Goal: Obtain resource: Obtain resource

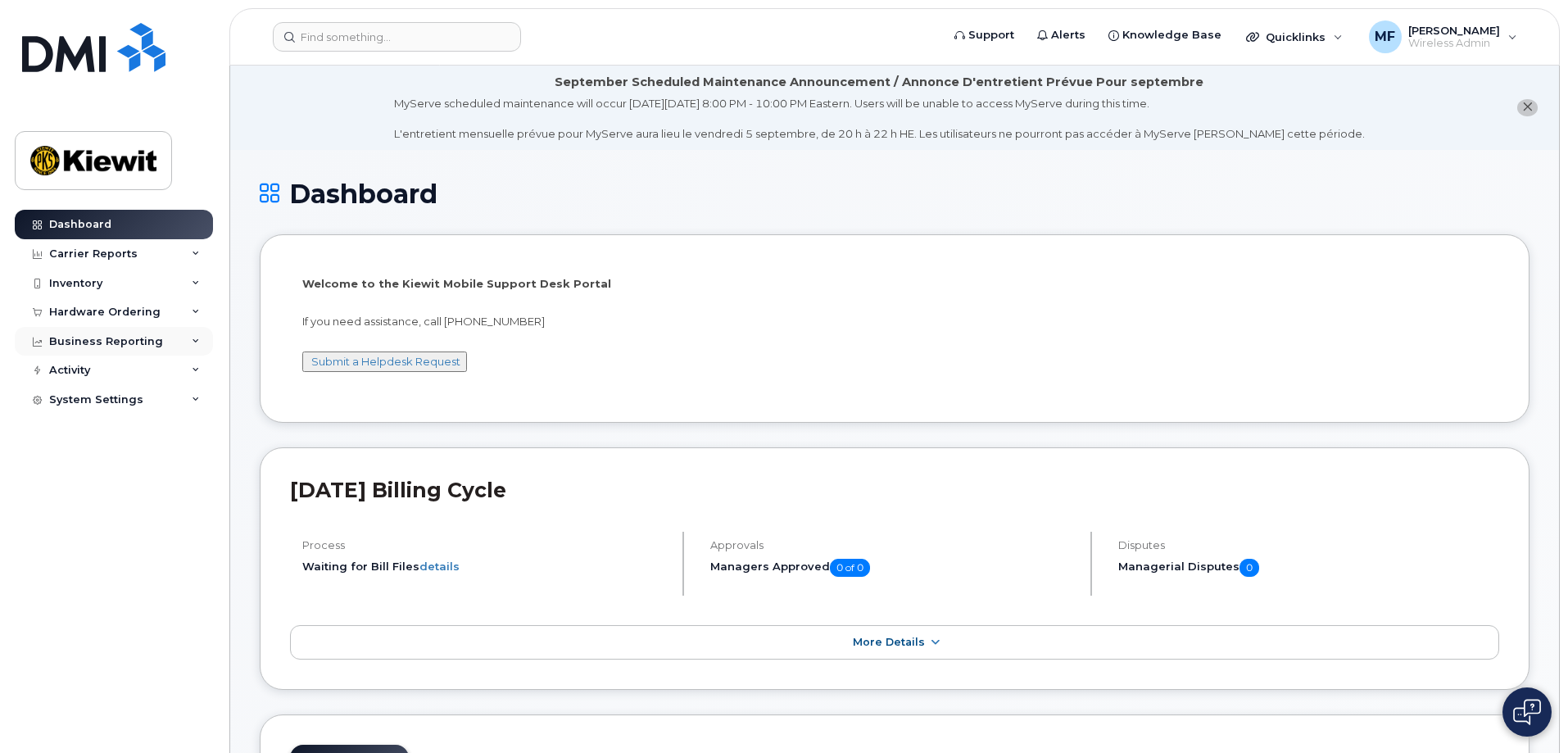
click at [108, 339] on div "Business Reporting" at bounding box center [106, 341] width 114 height 13
click at [64, 285] on div "Inventory" at bounding box center [76, 284] width 54 height 13
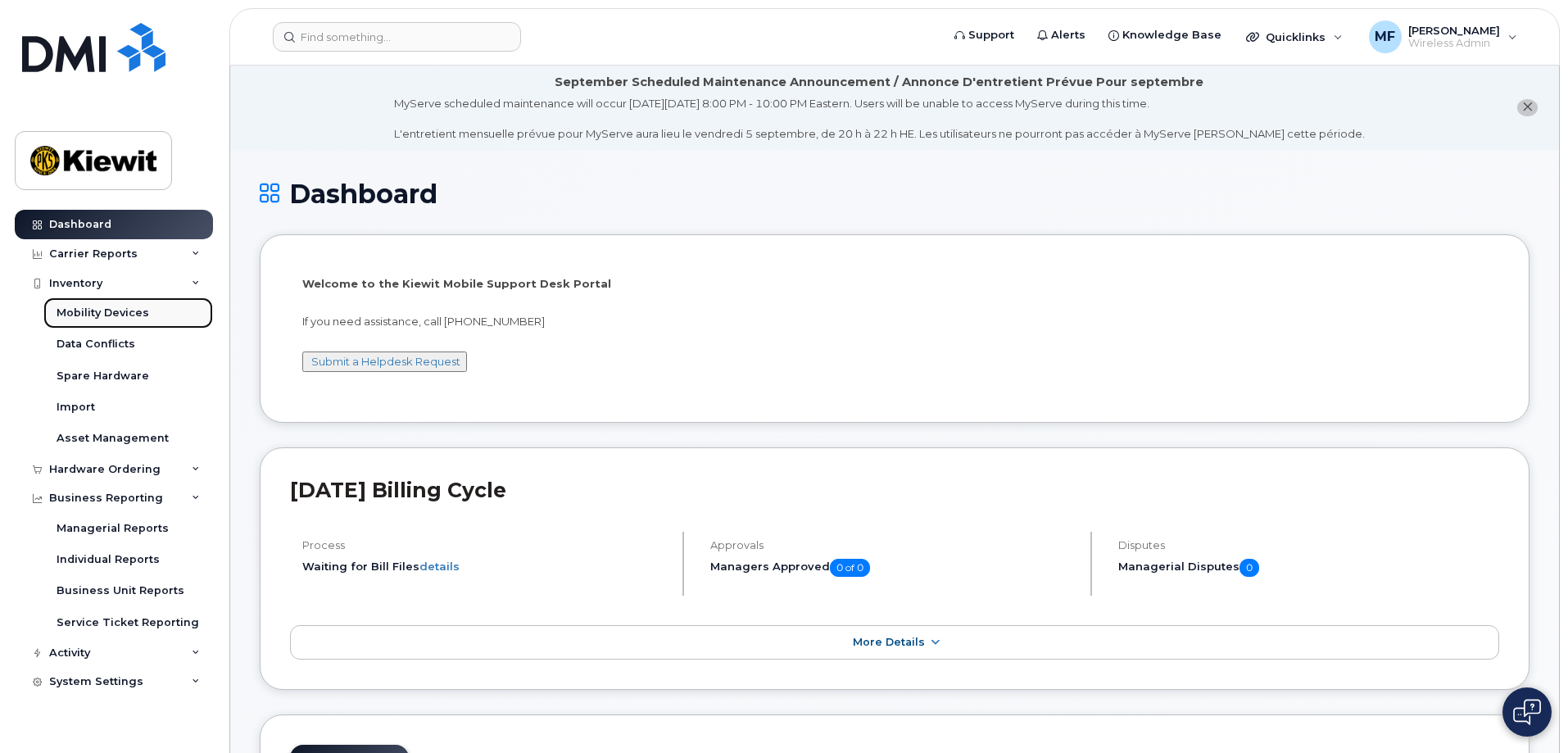
click at [97, 311] on div "Mobility Devices" at bounding box center [103, 313] width 92 height 15
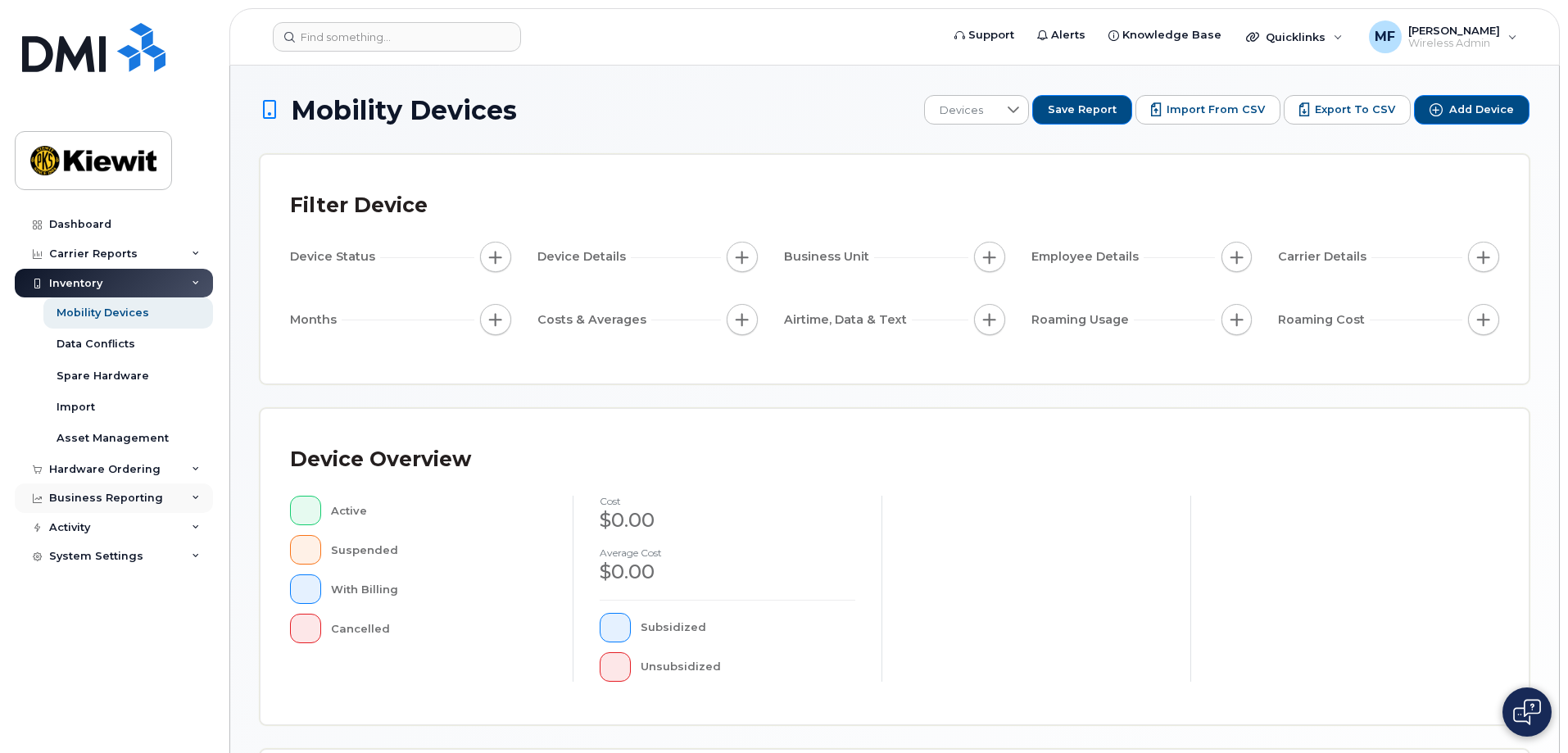
click at [87, 498] on div "Business Reporting" at bounding box center [106, 498] width 114 height 13
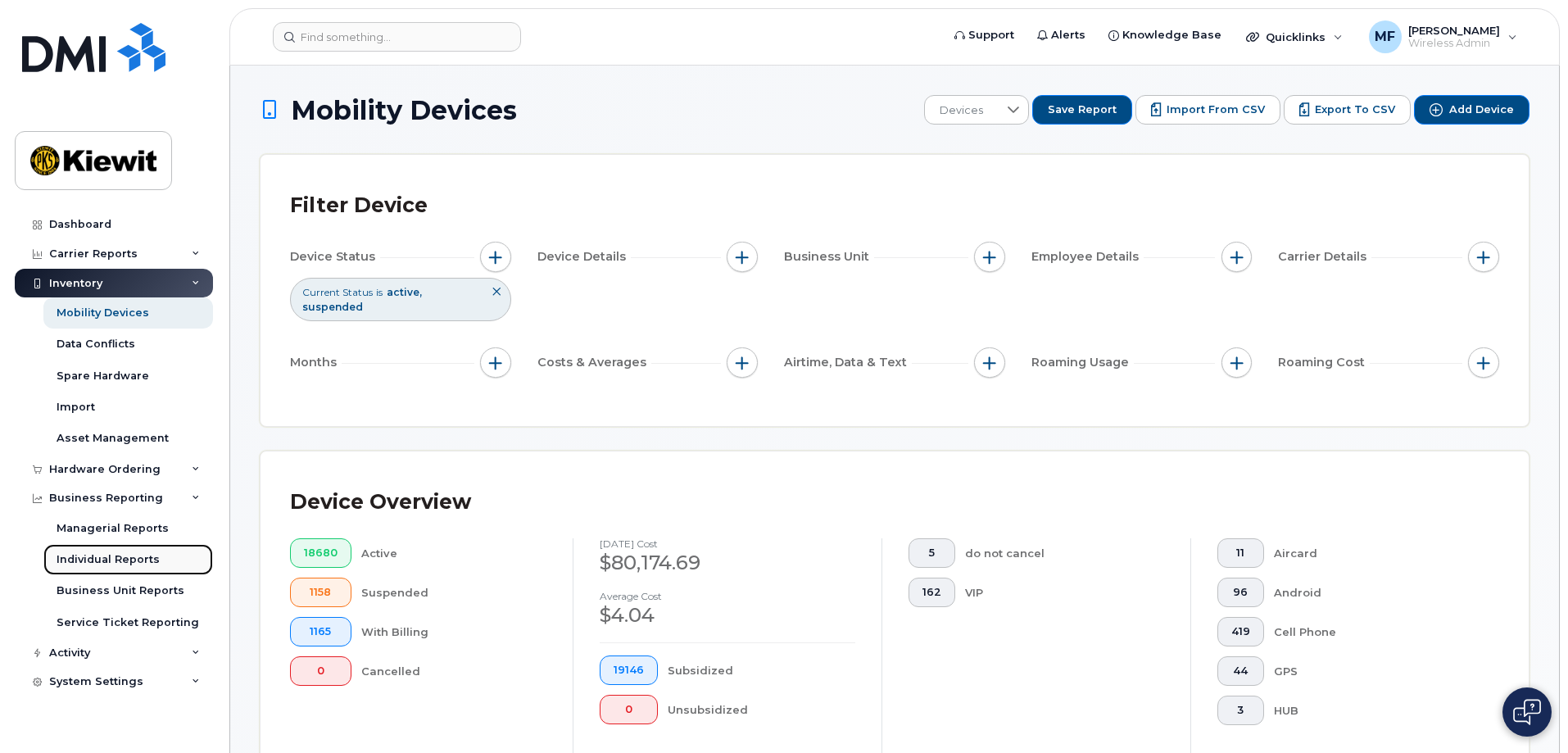
click at [103, 557] on div "Individual Reports" at bounding box center [108, 560] width 103 height 15
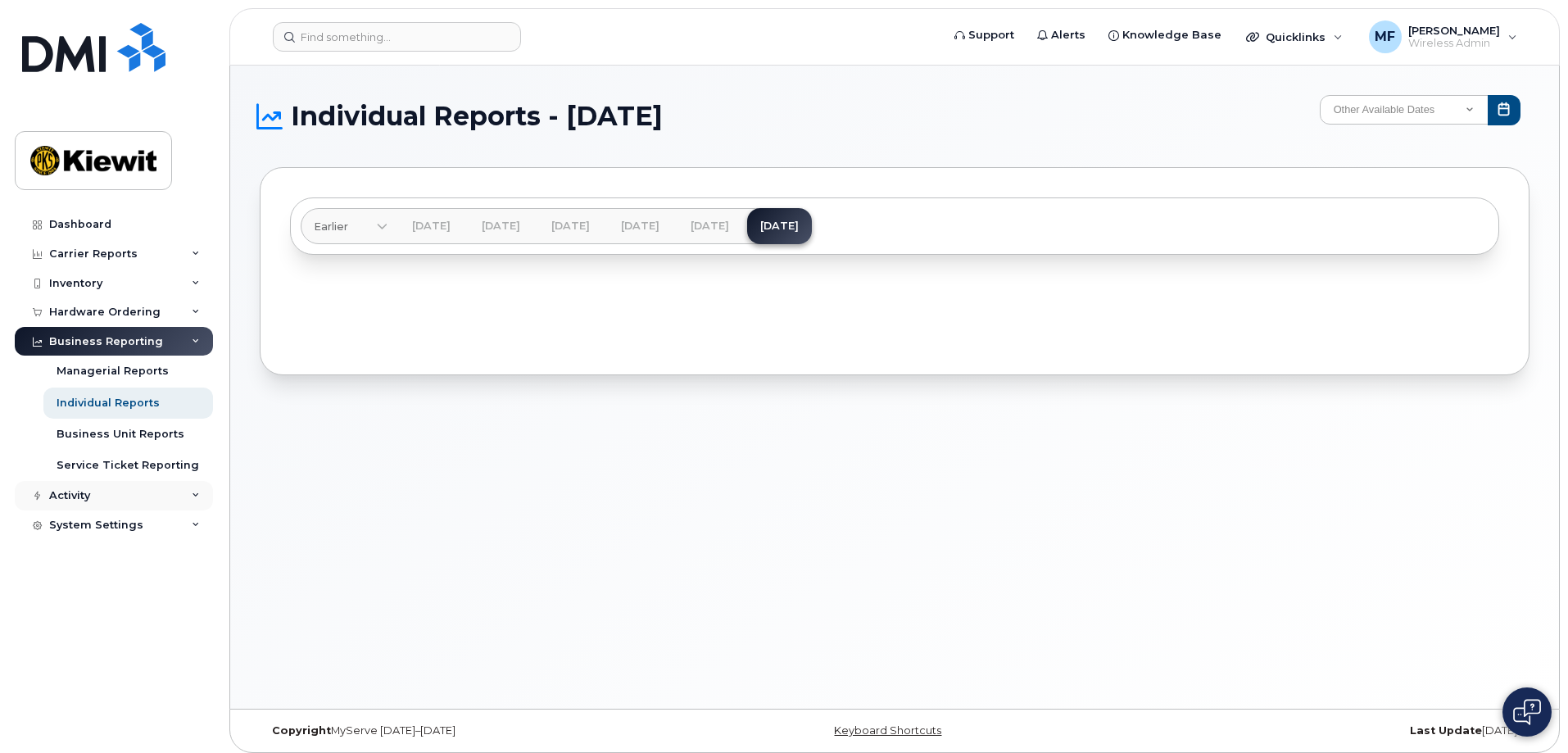
click at [195, 494] on icon at bounding box center [196, 496] width 8 height 8
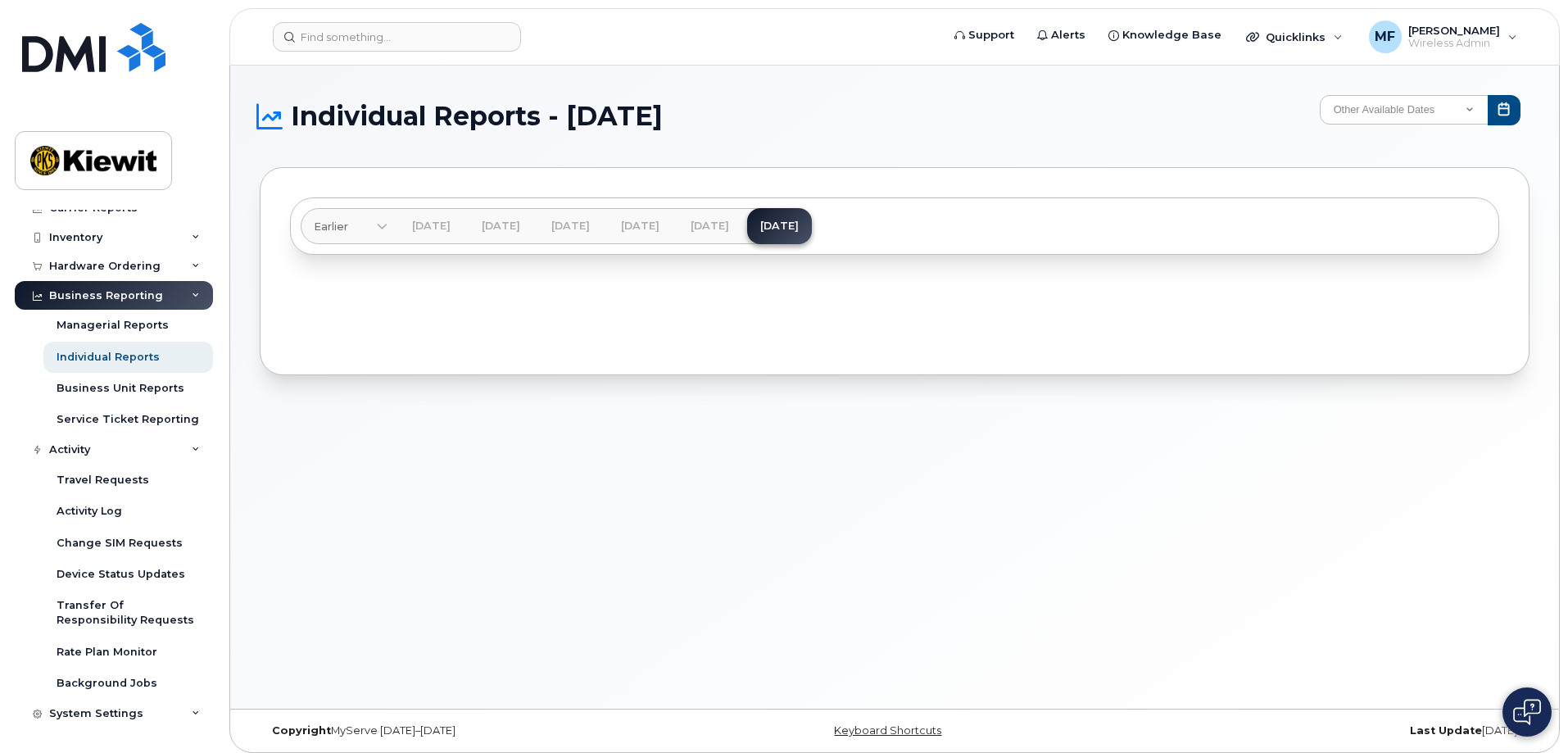
scroll to position [42, 0]
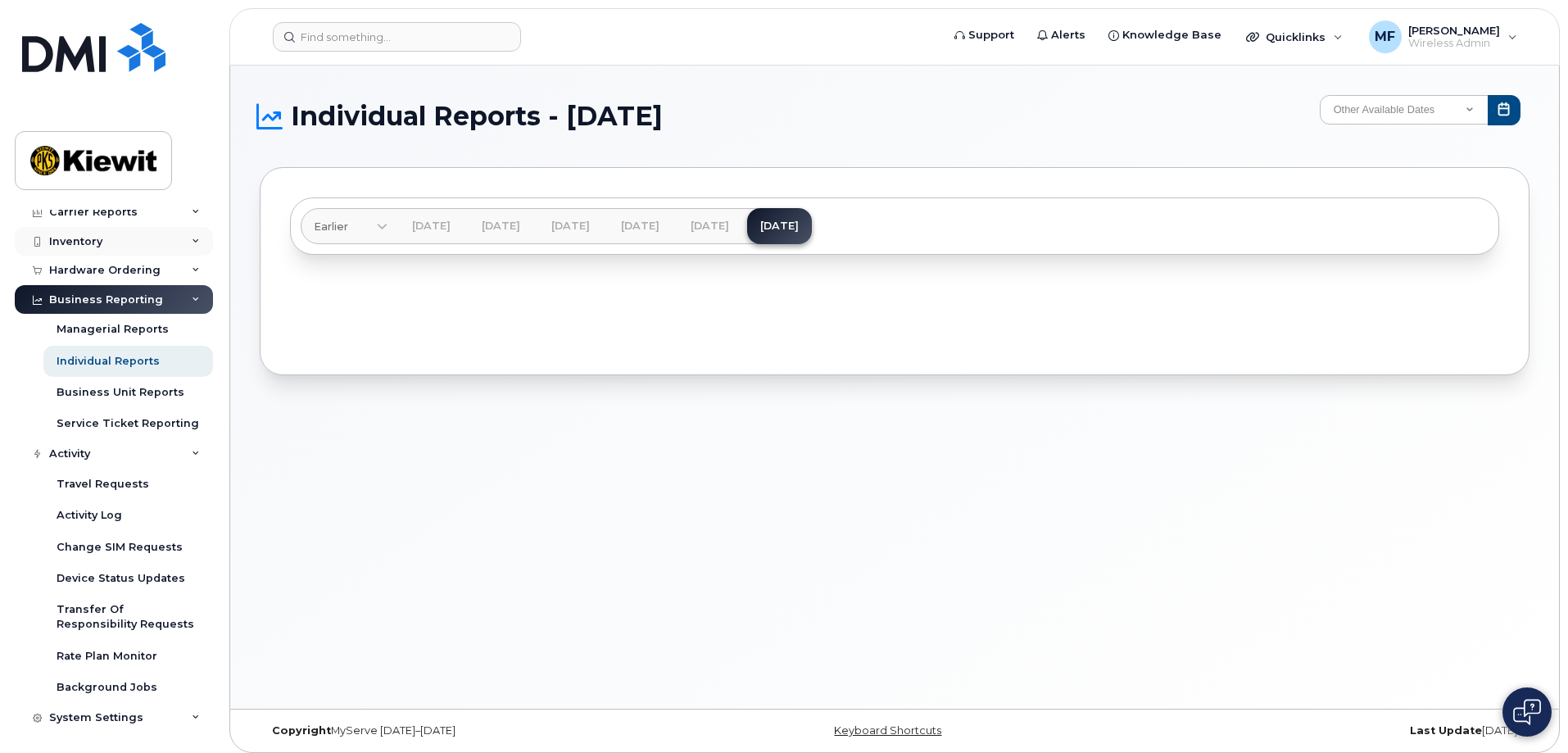
click at [90, 241] on div "Inventory" at bounding box center [76, 242] width 54 height 13
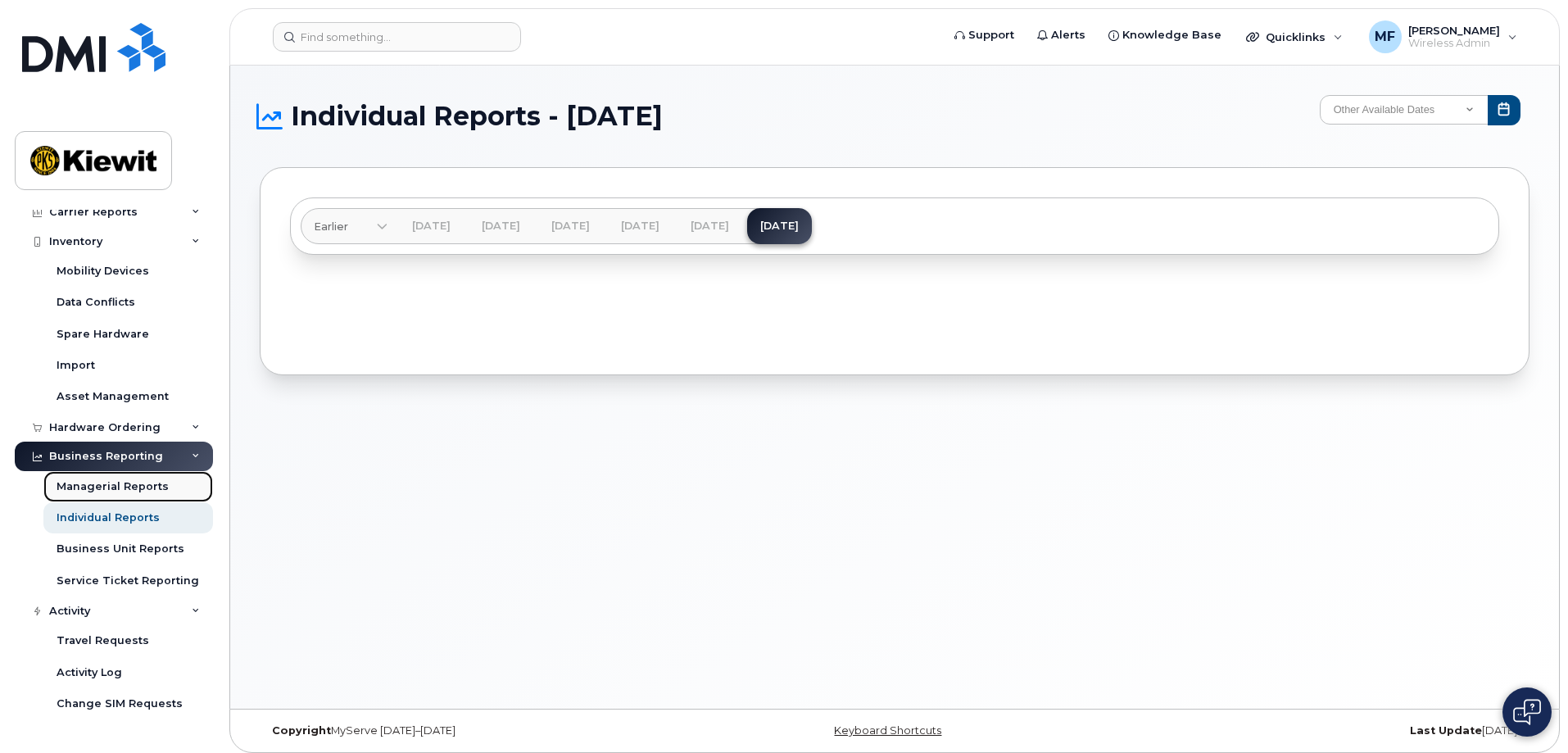
click at [106, 487] on div "Managerial Reports" at bounding box center [113, 487] width 112 height 15
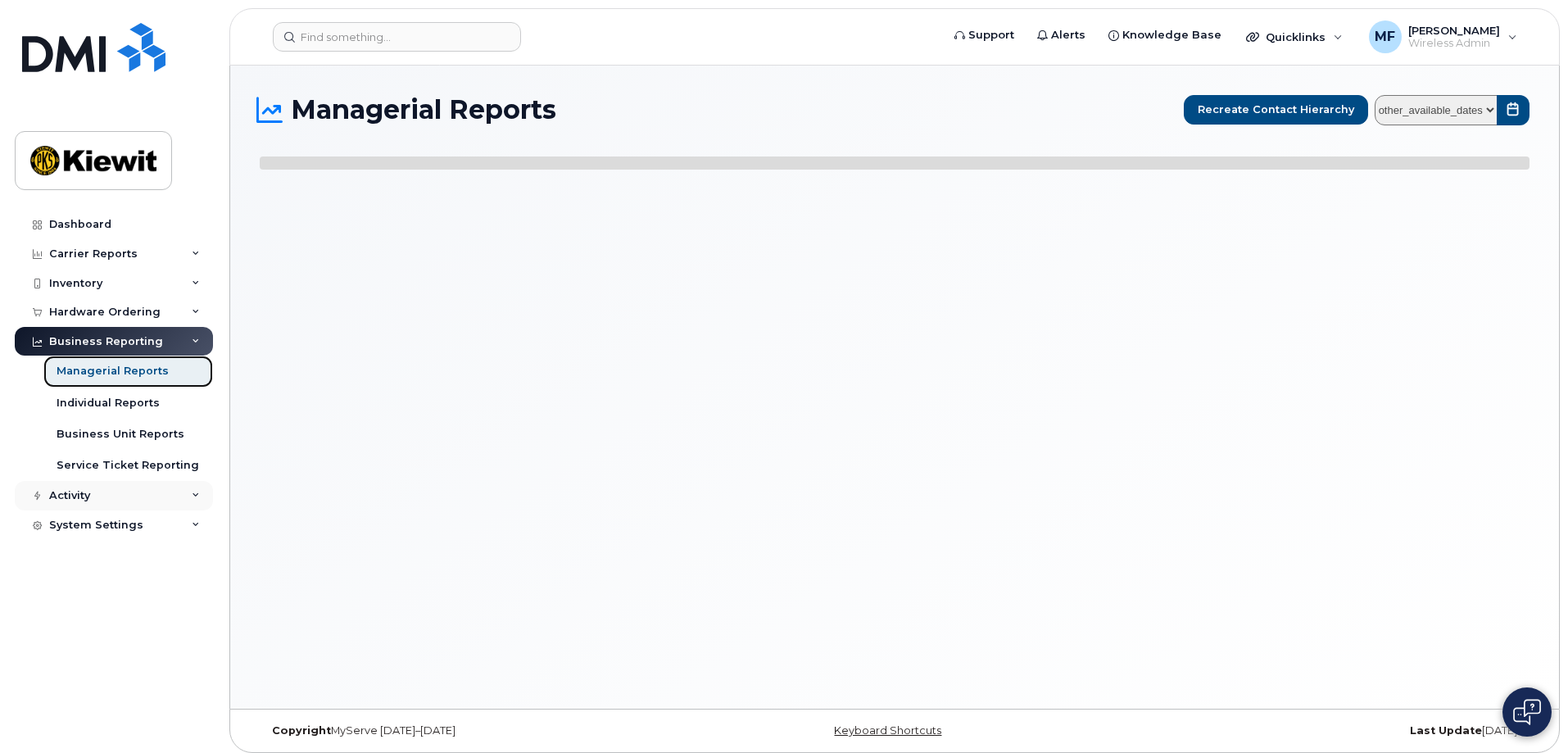
select select
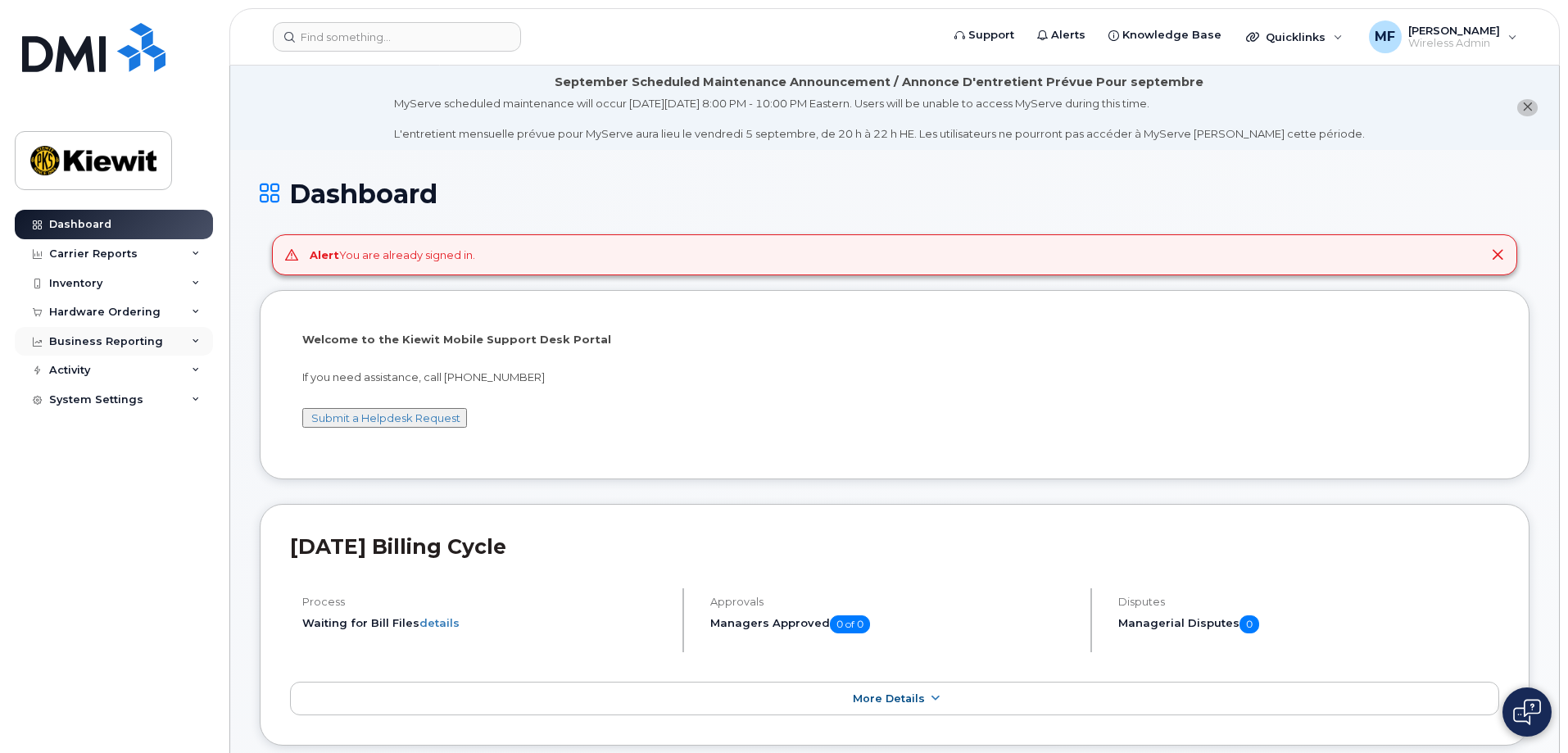
click at [195, 341] on icon at bounding box center [196, 341] width 8 height 8
drag, startPoint x: 188, startPoint y: 252, endPoint x: 209, endPoint y: 252, distance: 21.0
click at [195, 252] on div "Carrier Reports" at bounding box center [114, 254] width 198 height 30
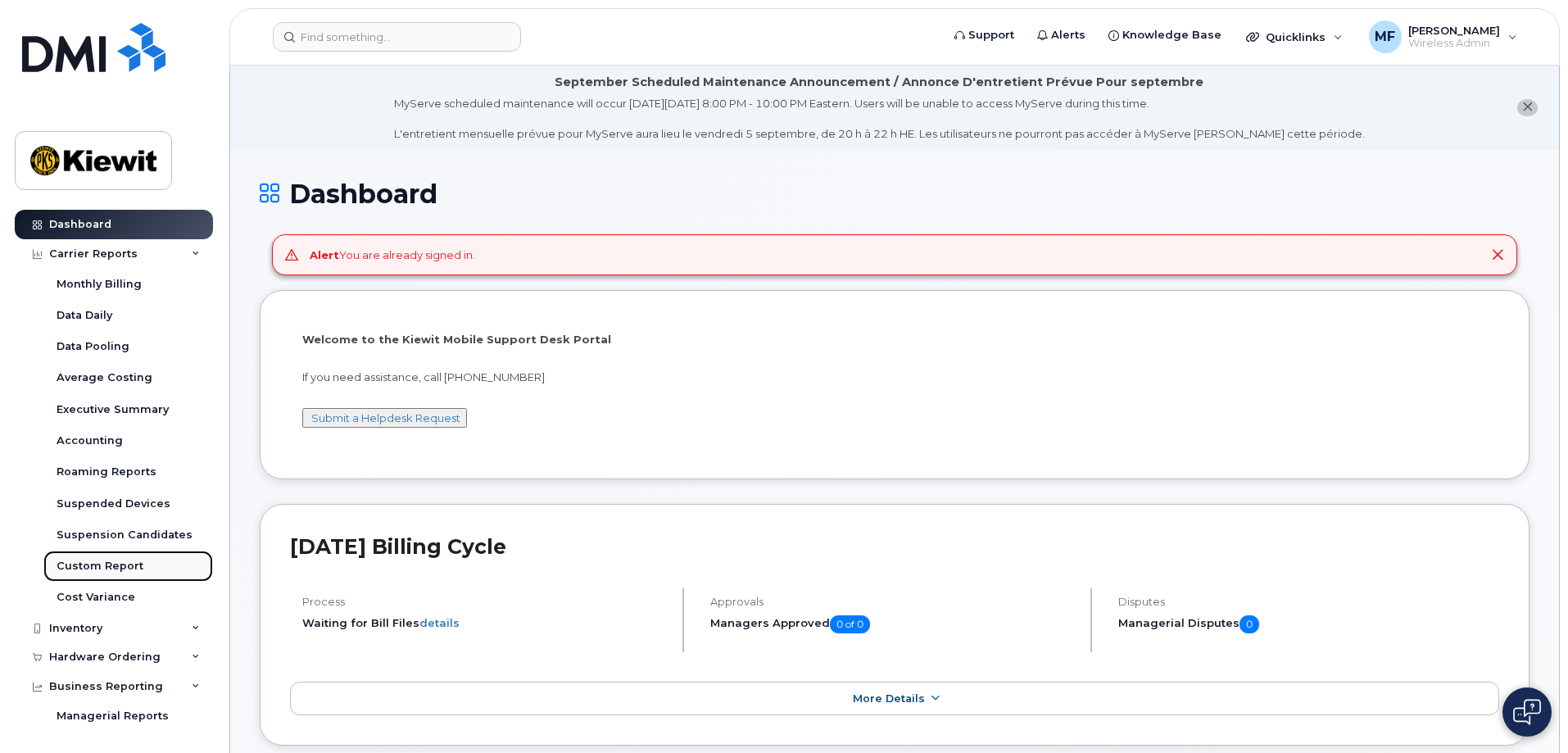
click at [99, 558] on link "Custom Report" at bounding box center [129, 567] width 170 height 31
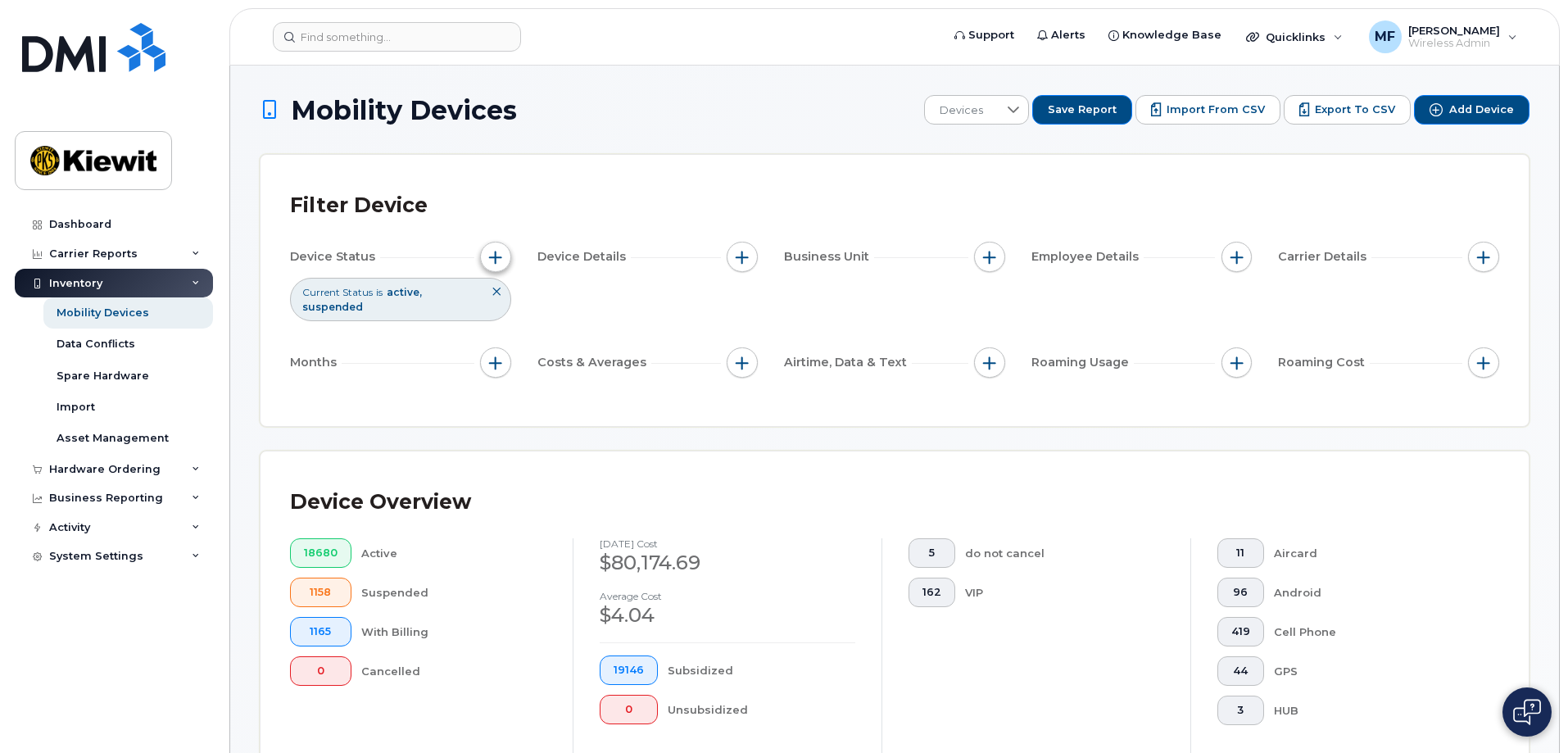
click at [499, 256] on span "button" at bounding box center [495, 257] width 13 height 13
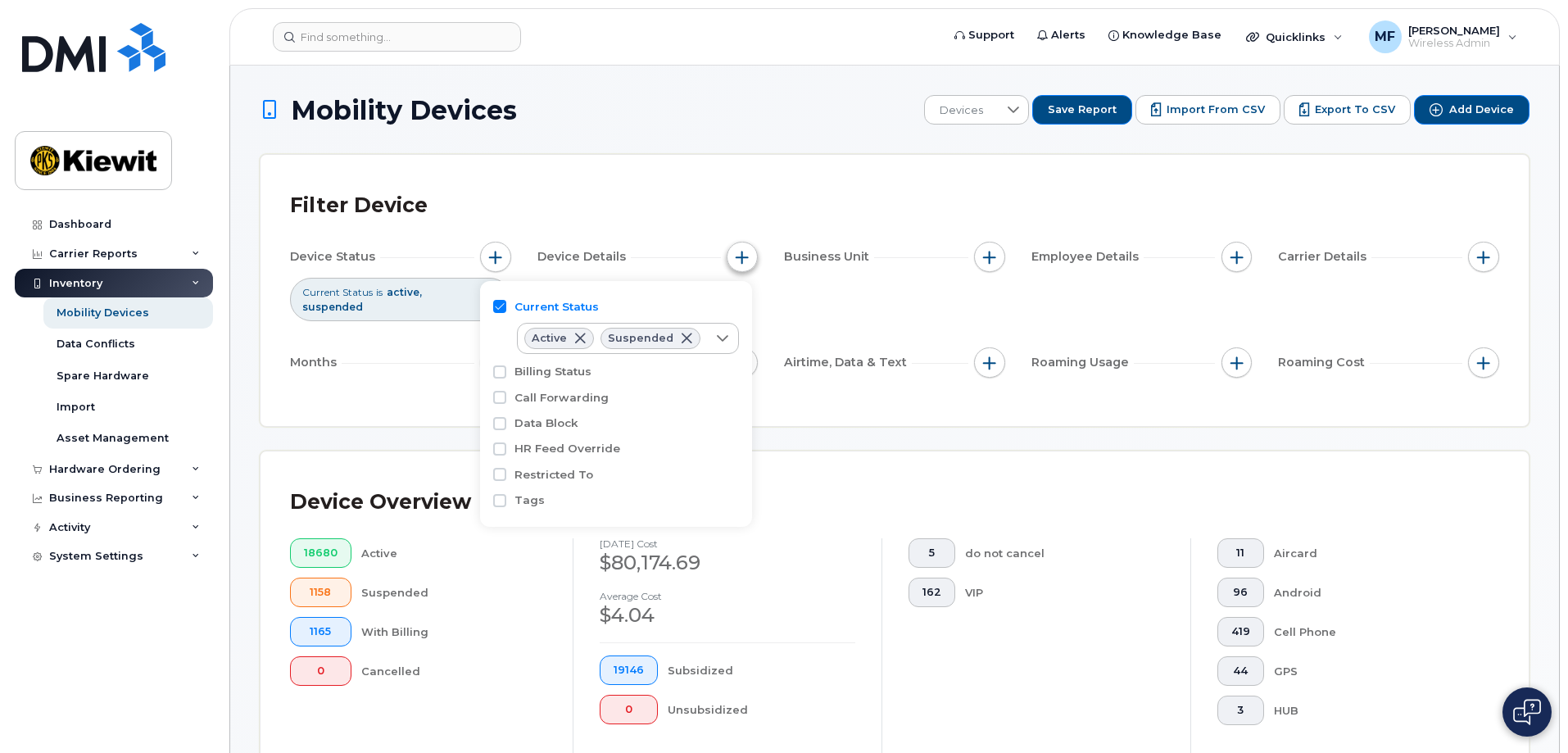
click at [742, 254] on span "button" at bounding box center [742, 257] width 13 height 13
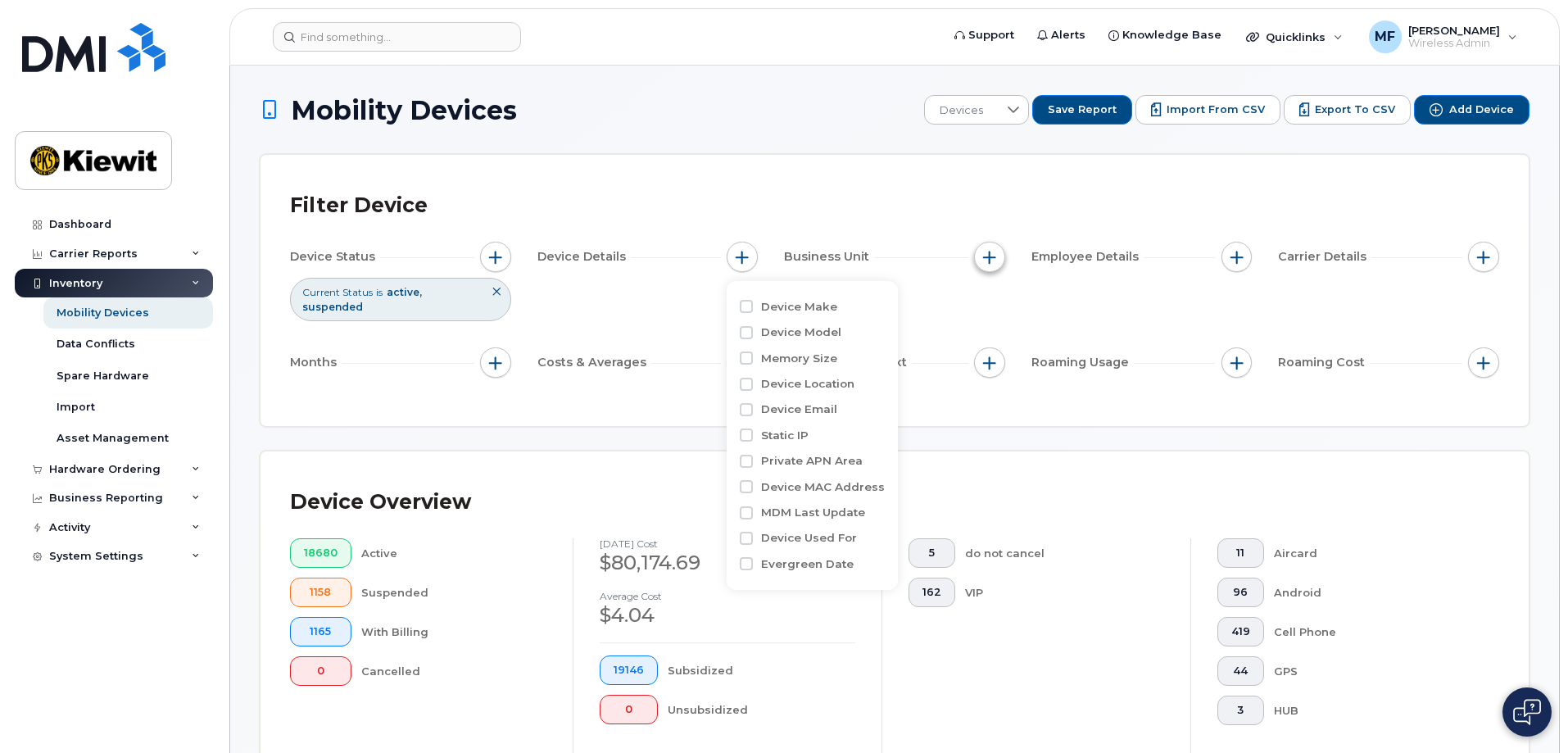
click at [994, 263] on span "button" at bounding box center [989, 257] width 13 height 13
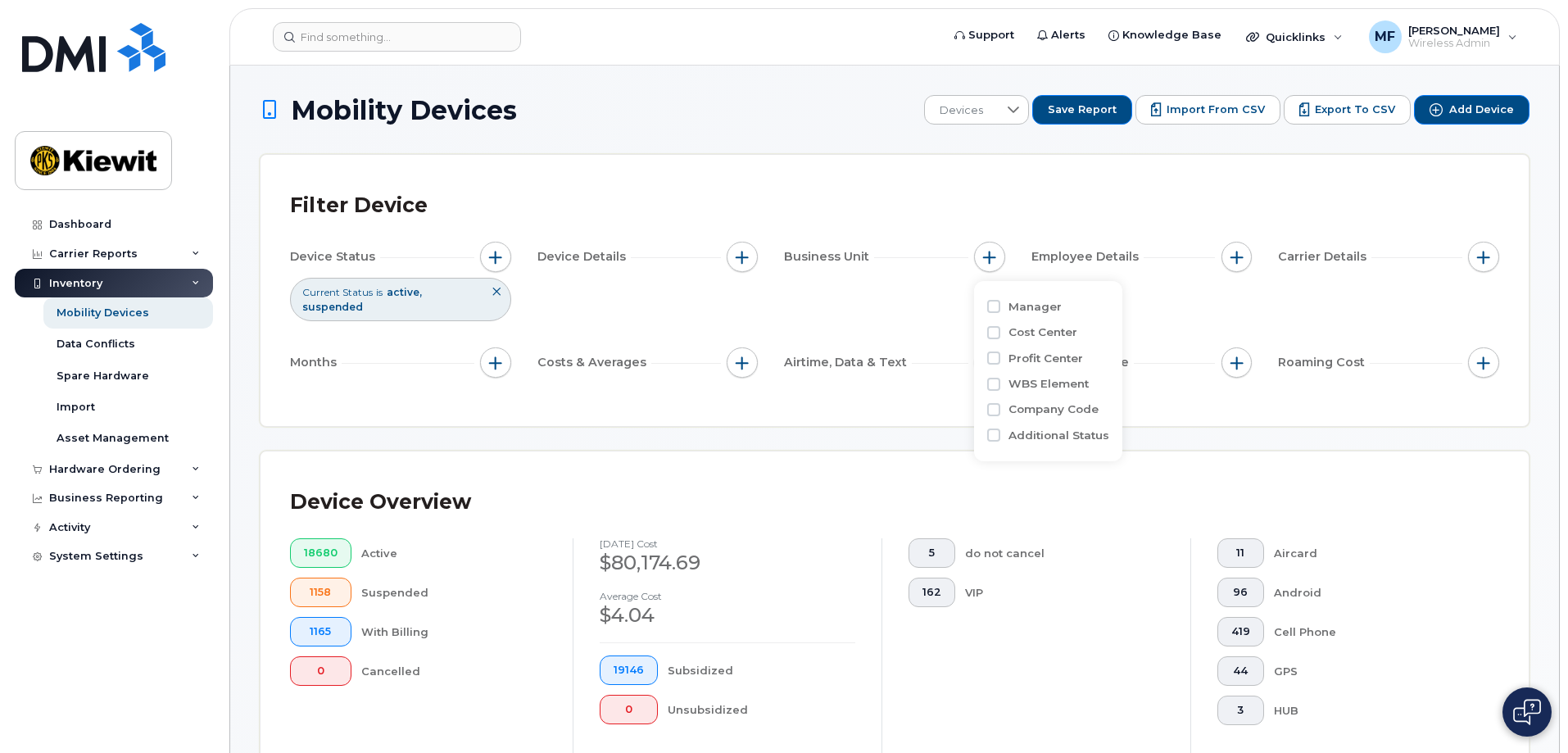
click at [1003, 334] on div "Cost Center" at bounding box center [1048, 332] width 122 height 16
click at [990, 335] on input "Cost Center" at bounding box center [993, 332] width 13 height 13
checkbox input "true"
click at [1242, 256] on span "button" at bounding box center [1237, 257] width 13 height 13
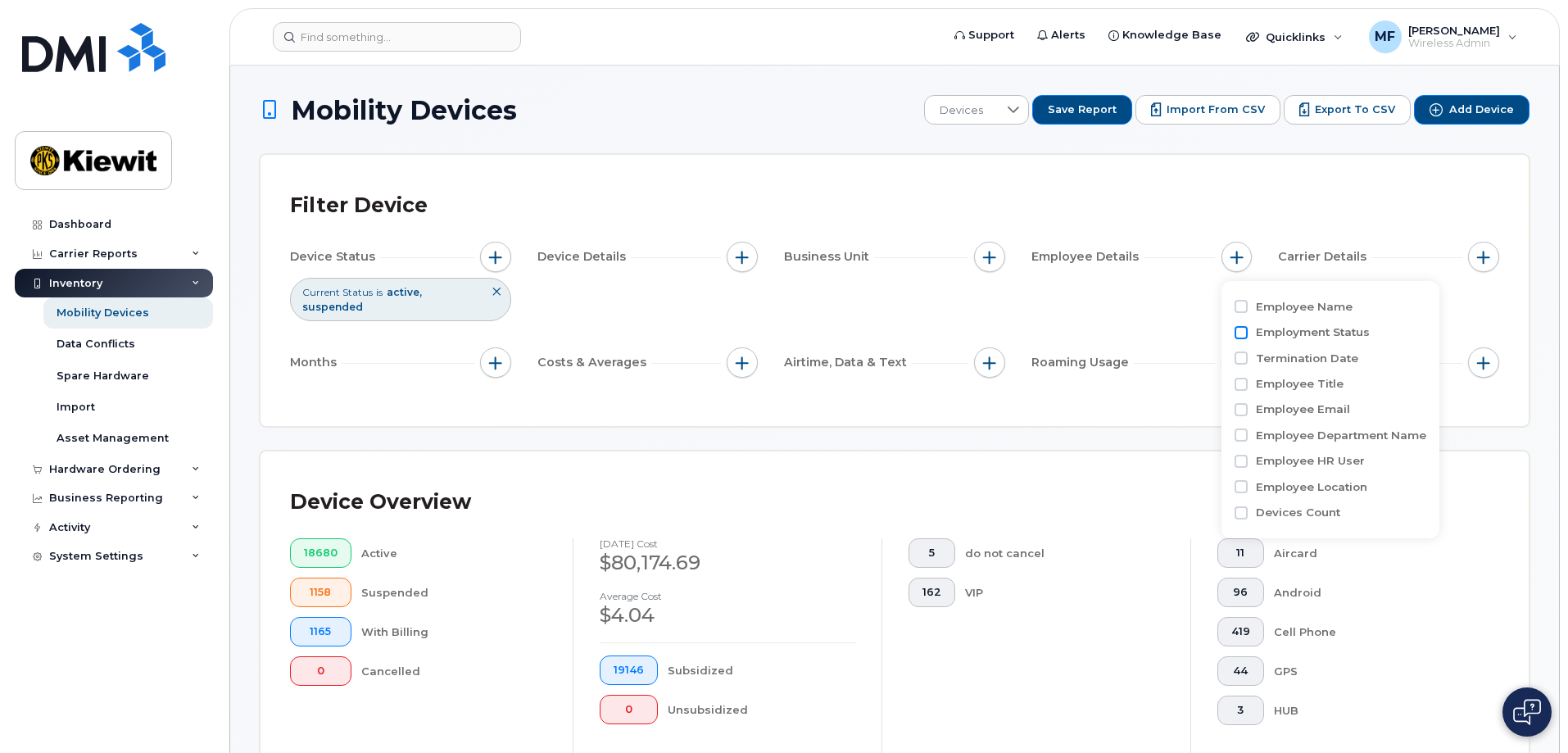
click at [1242, 327] on input "Employment Status" at bounding box center [1241, 332] width 13 height 13
checkbox input "true"
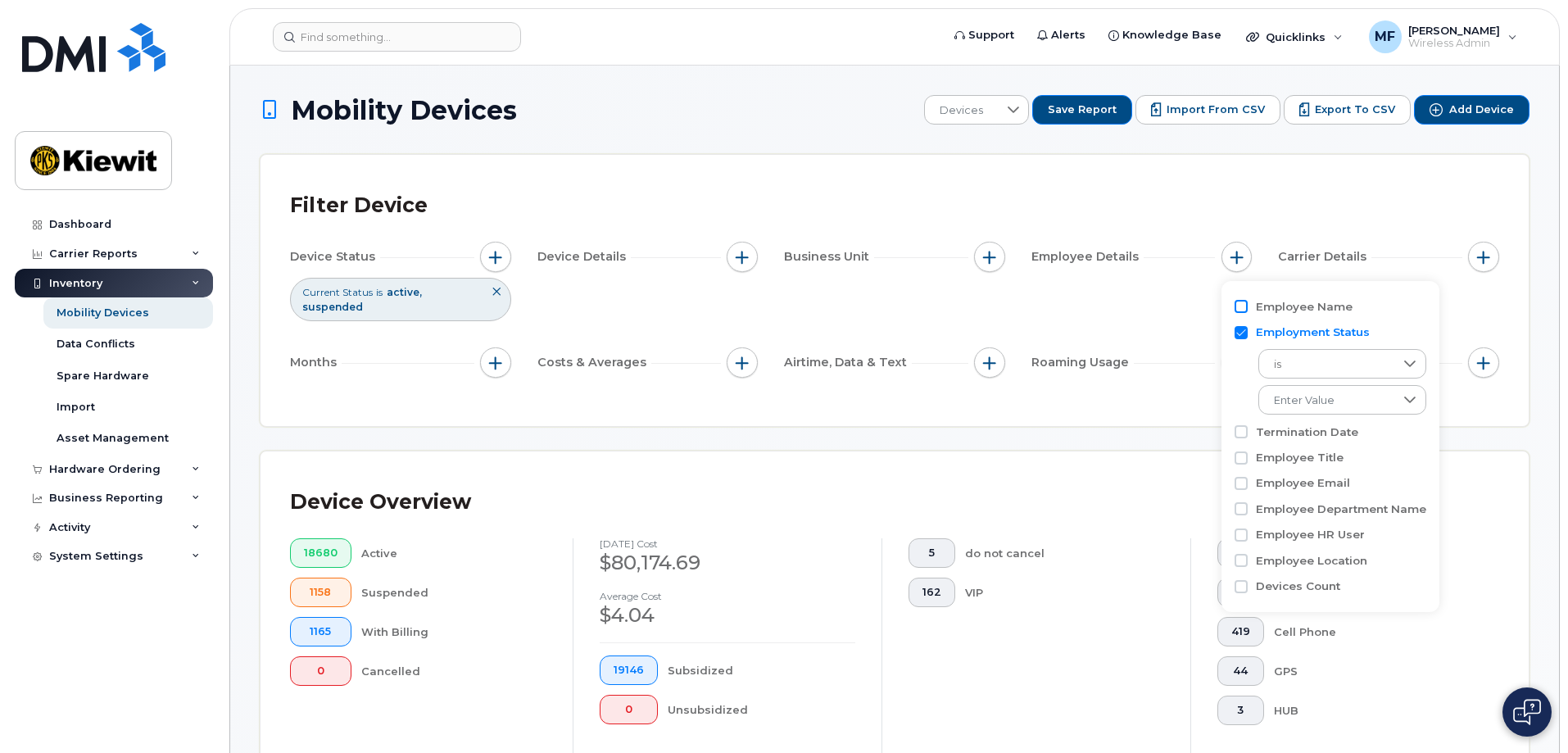
click at [1237, 304] on input "Employee Name" at bounding box center [1241, 307] width 13 height 13
checkbox input "true"
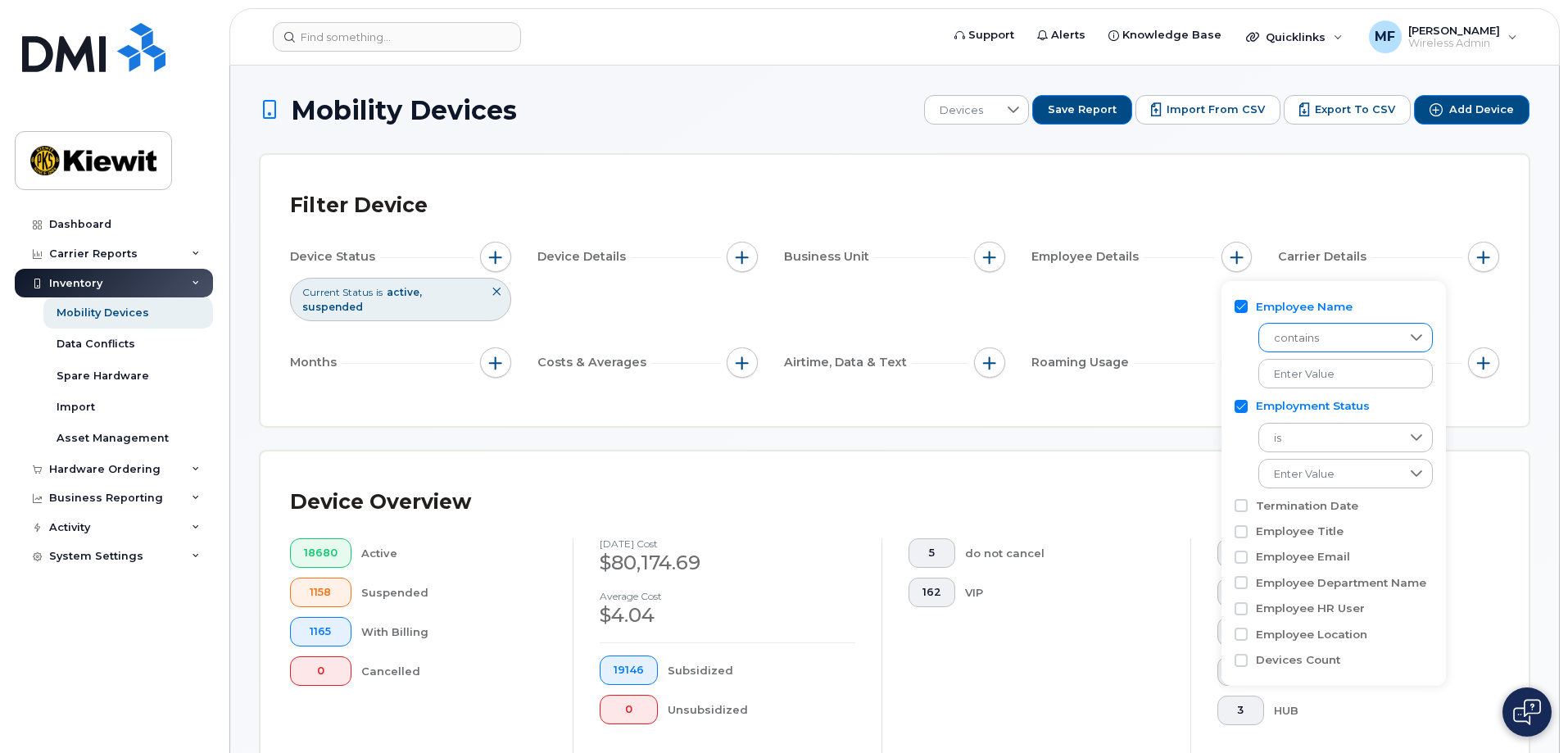
click at [1411, 337] on icon at bounding box center [1416, 337] width 12 height 7
click at [1166, 308] on div "Device Status Current Status is active suspended Device Details Business Unit E…" at bounding box center [894, 313] width 1209 height 143
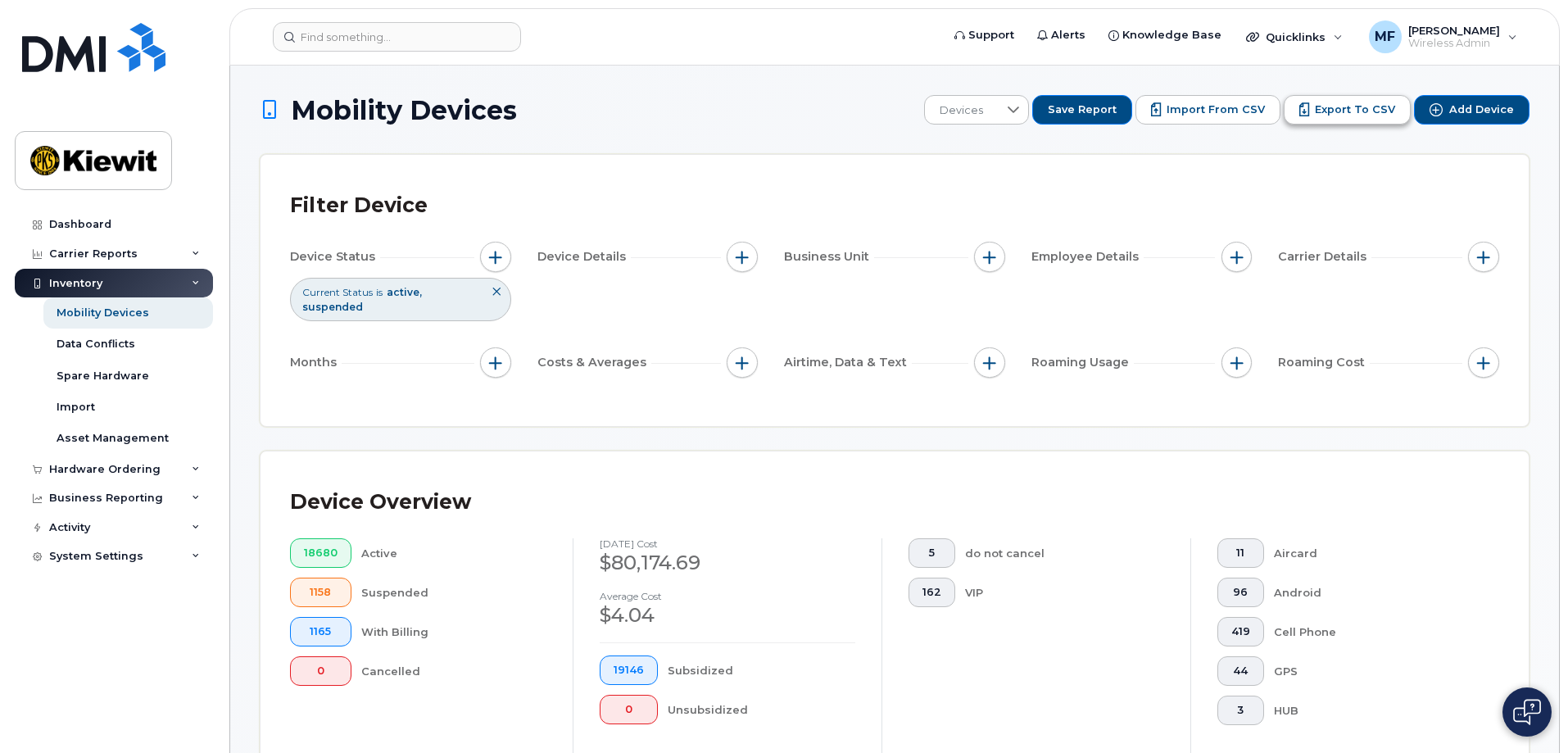
click at [1342, 104] on span "Export to CSV" at bounding box center [1354, 110] width 80 height 15
click at [496, 253] on span "button" at bounding box center [495, 257] width 13 height 13
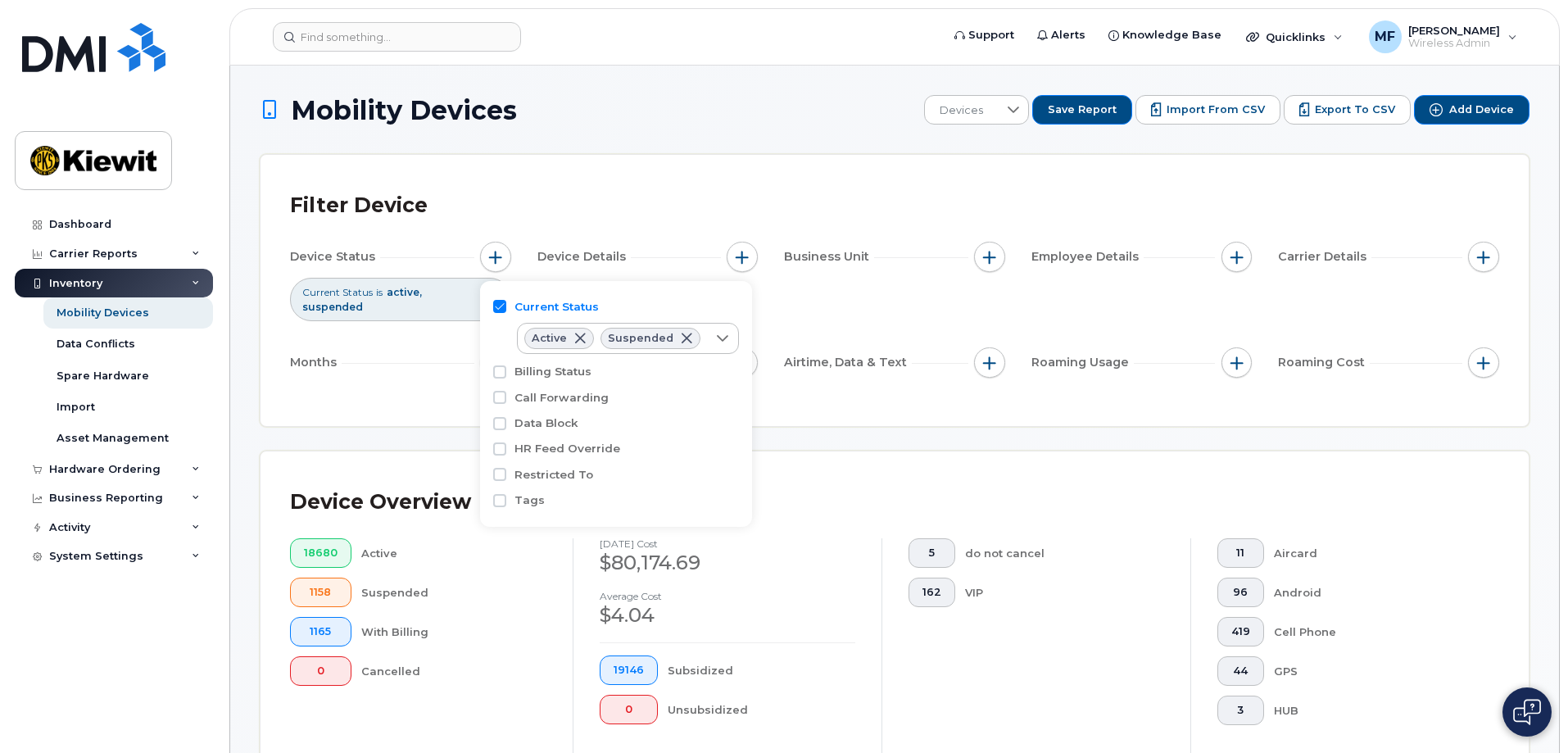
drag, startPoint x: 391, startPoint y: 390, endPoint x: 400, endPoint y: 375, distance: 17.5
click at [391, 389] on div "Filter Device Device Status Current Status is active suspended Device Details B…" at bounding box center [894, 290] width 1268 height 271
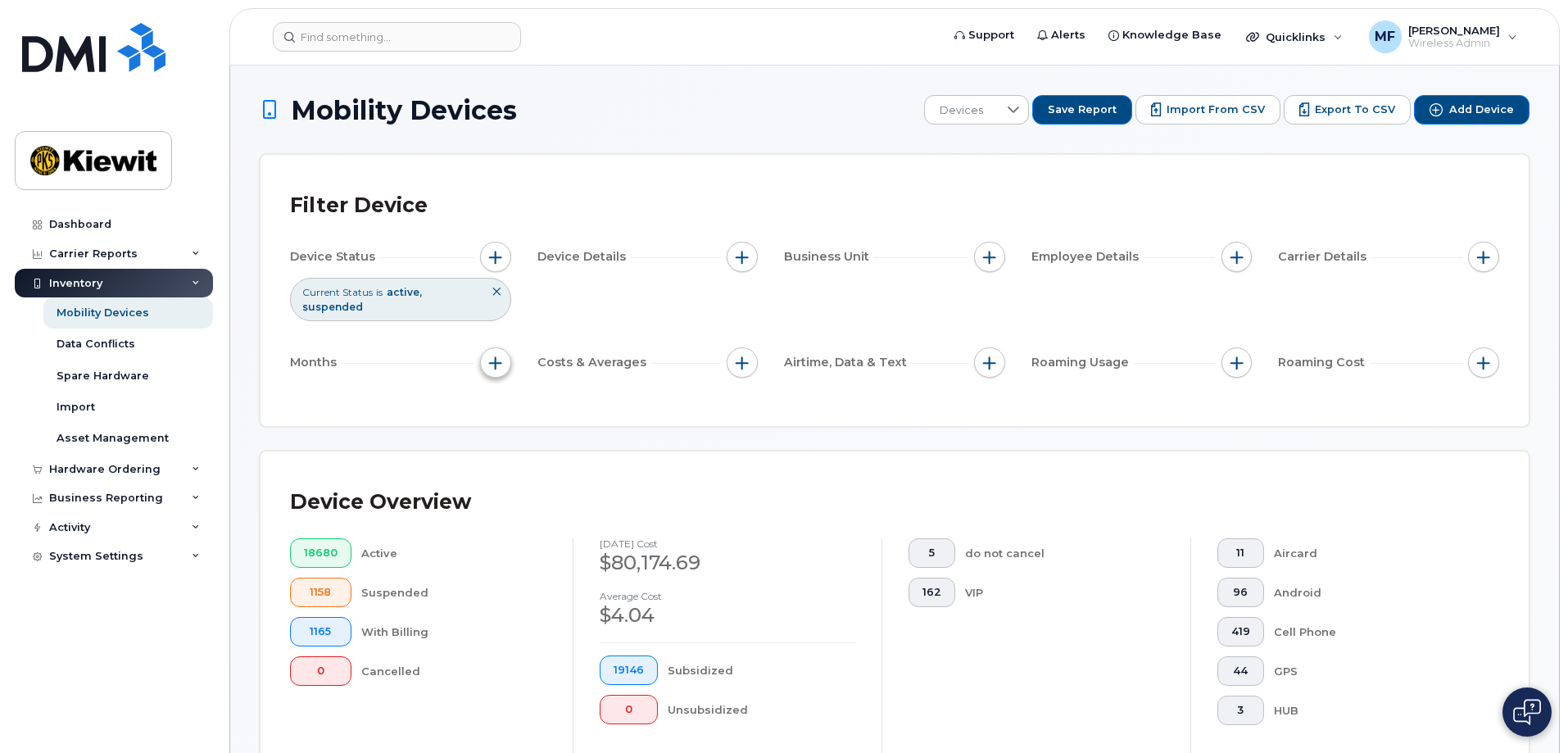
click at [496, 347] on button "button" at bounding box center [495, 363] width 31 height 31
click at [502, 401] on input "Billing Cycle" at bounding box center [500, 398] width 13 height 13
checkbox input "true"
click at [329, 370] on div "Filter Device Device Status Current Status is active suspended Device Details B…" at bounding box center [894, 290] width 1209 height 212
click at [749, 253] on span "button" at bounding box center [742, 257] width 13 height 13
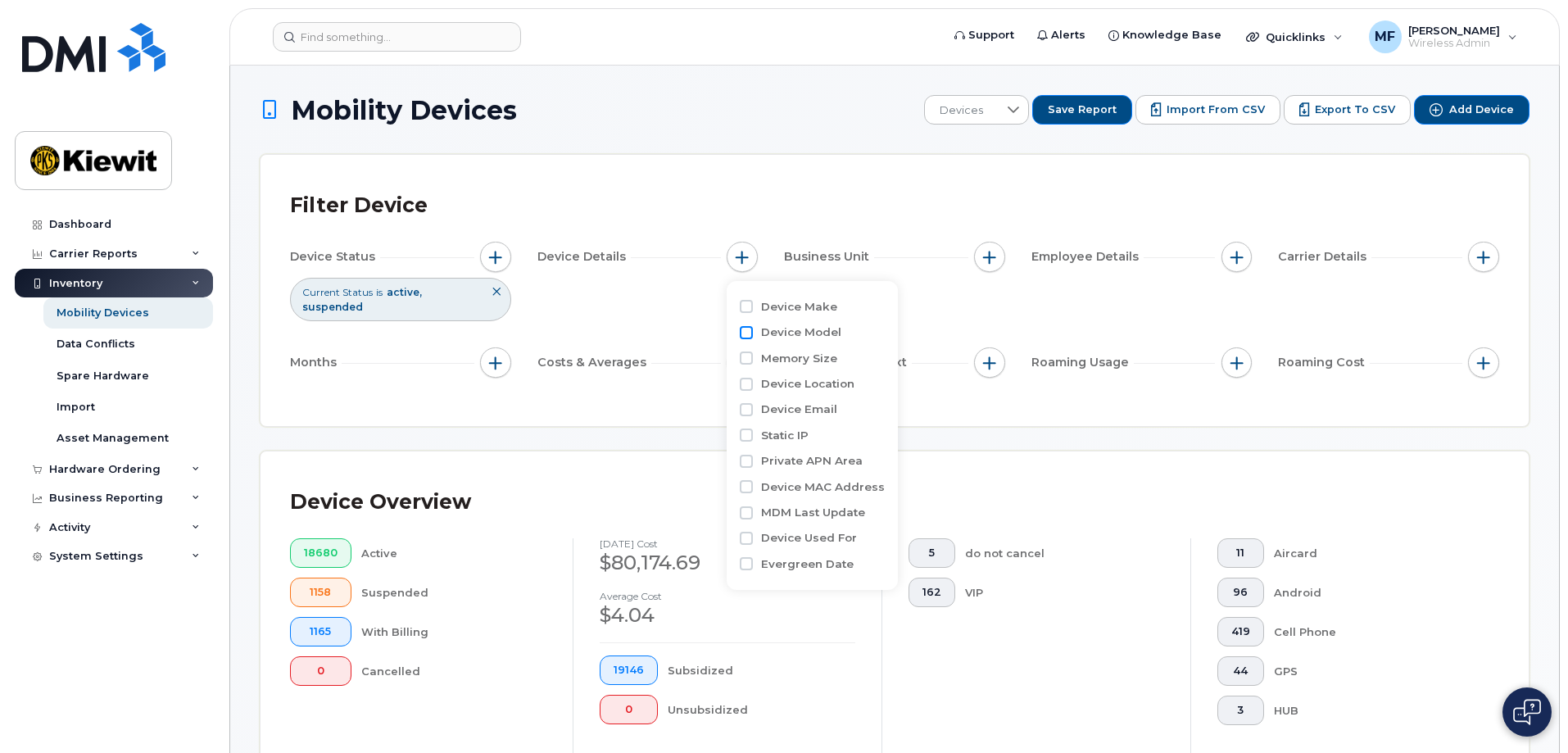
click at [748, 331] on input "Device Model" at bounding box center [746, 332] width 13 height 13
checkbox input "true"
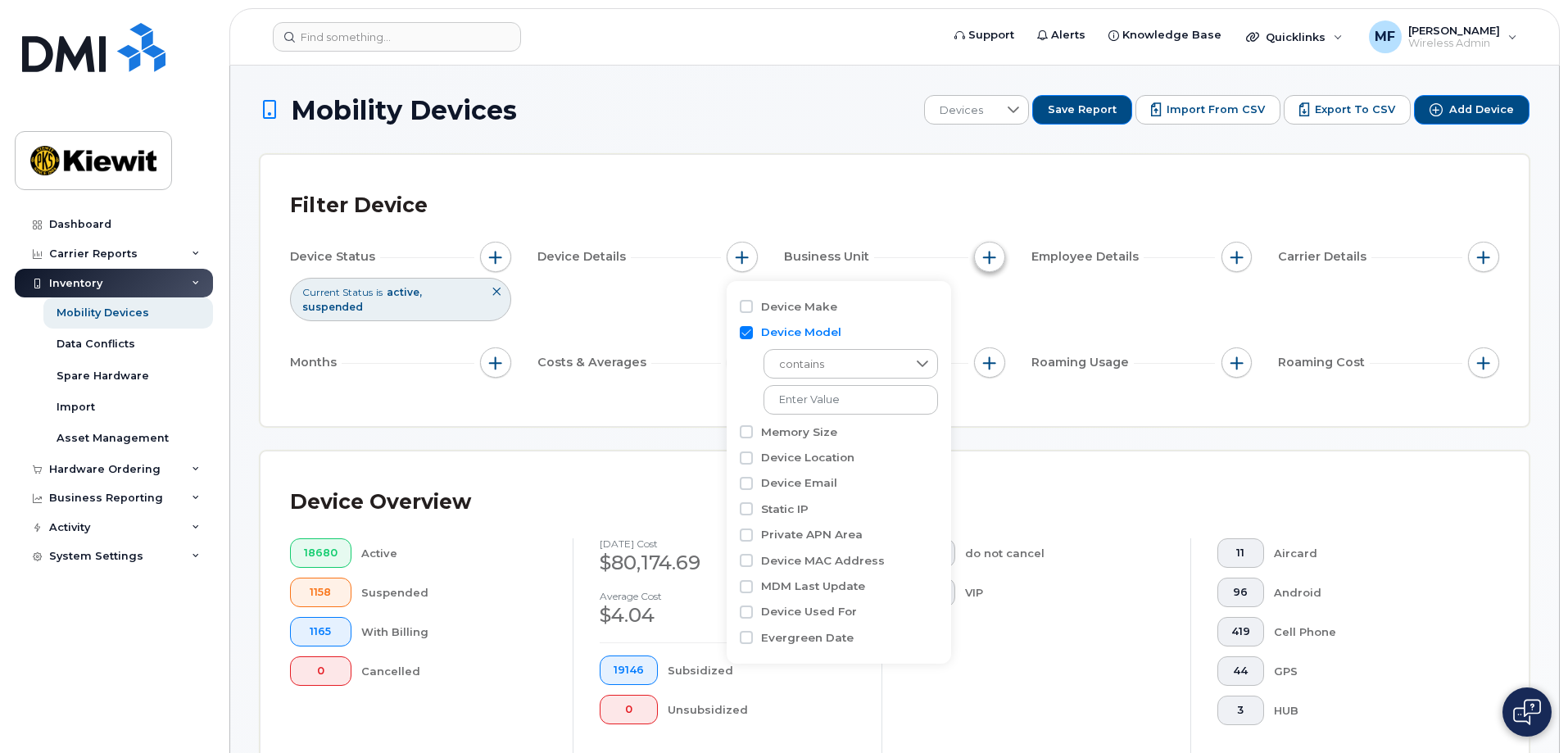
click at [988, 257] on span "button" at bounding box center [989, 257] width 13 height 13
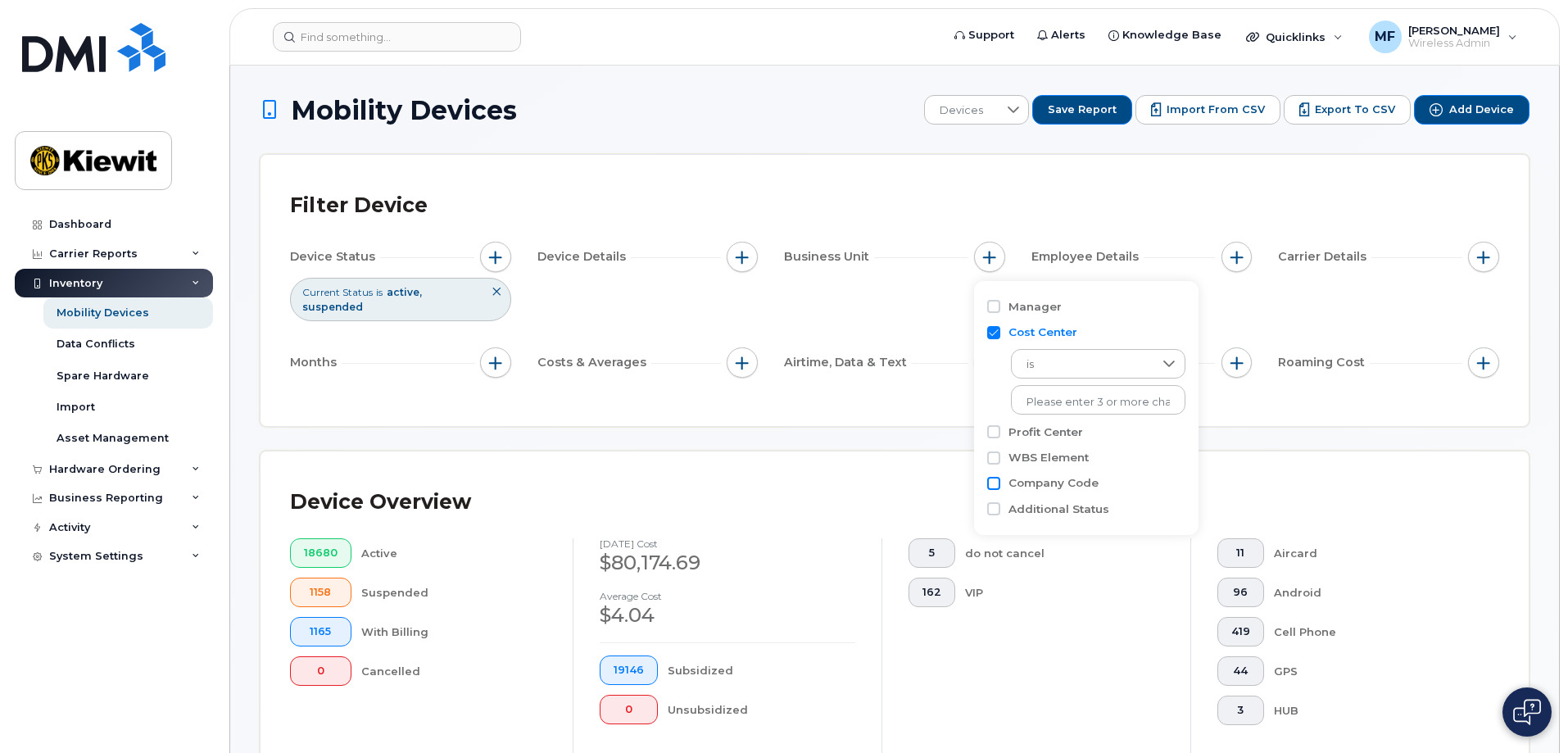
click at [996, 478] on input "Company Code" at bounding box center [993, 483] width 13 height 13
checkbox input "true"
click at [996, 453] on input "WBS Element" at bounding box center [993, 459] width 13 height 13
checkbox input "true"
click at [1481, 257] on span "button" at bounding box center [1484, 257] width 13 height 13
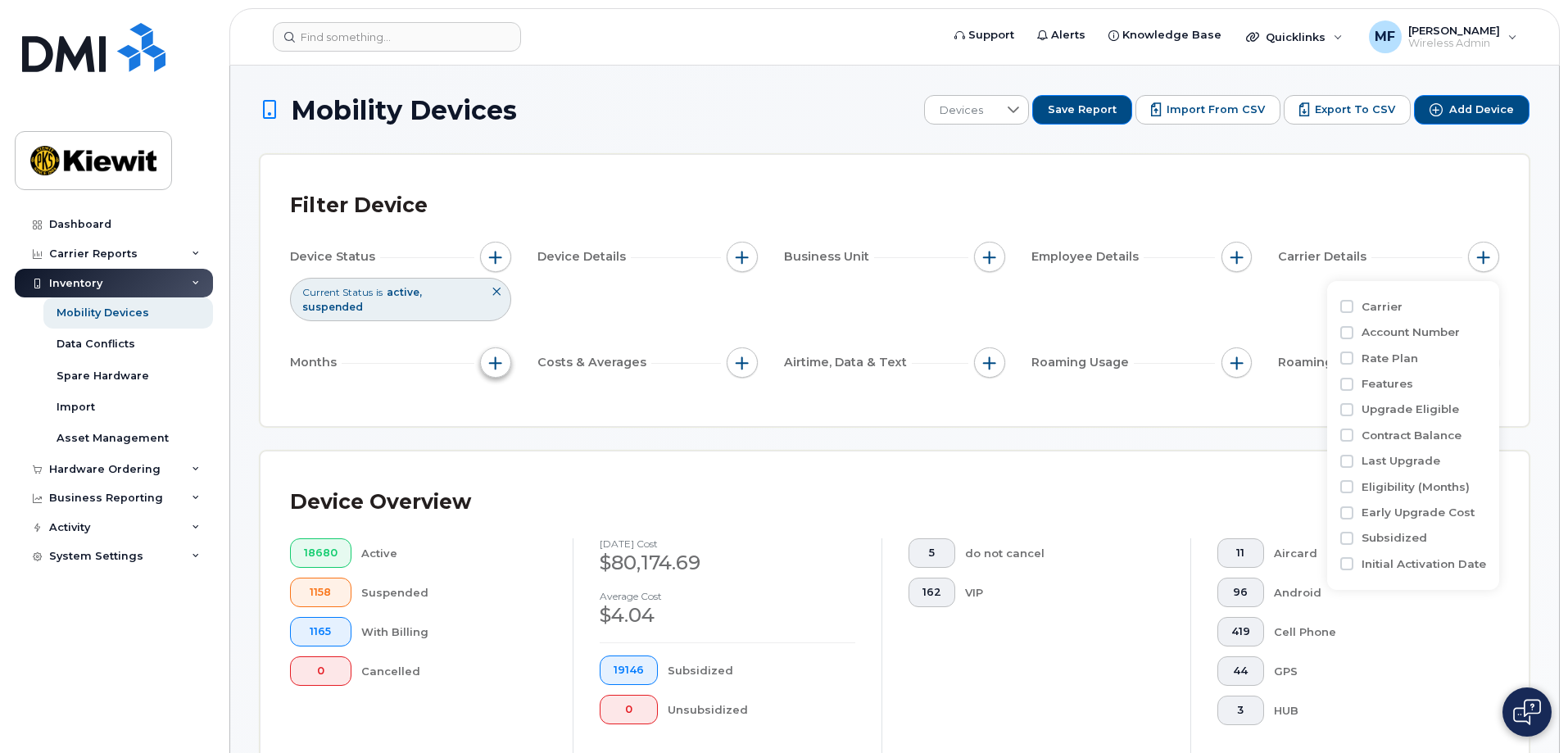
click at [493, 356] on span "button" at bounding box center [495, 363] width 13 height 13
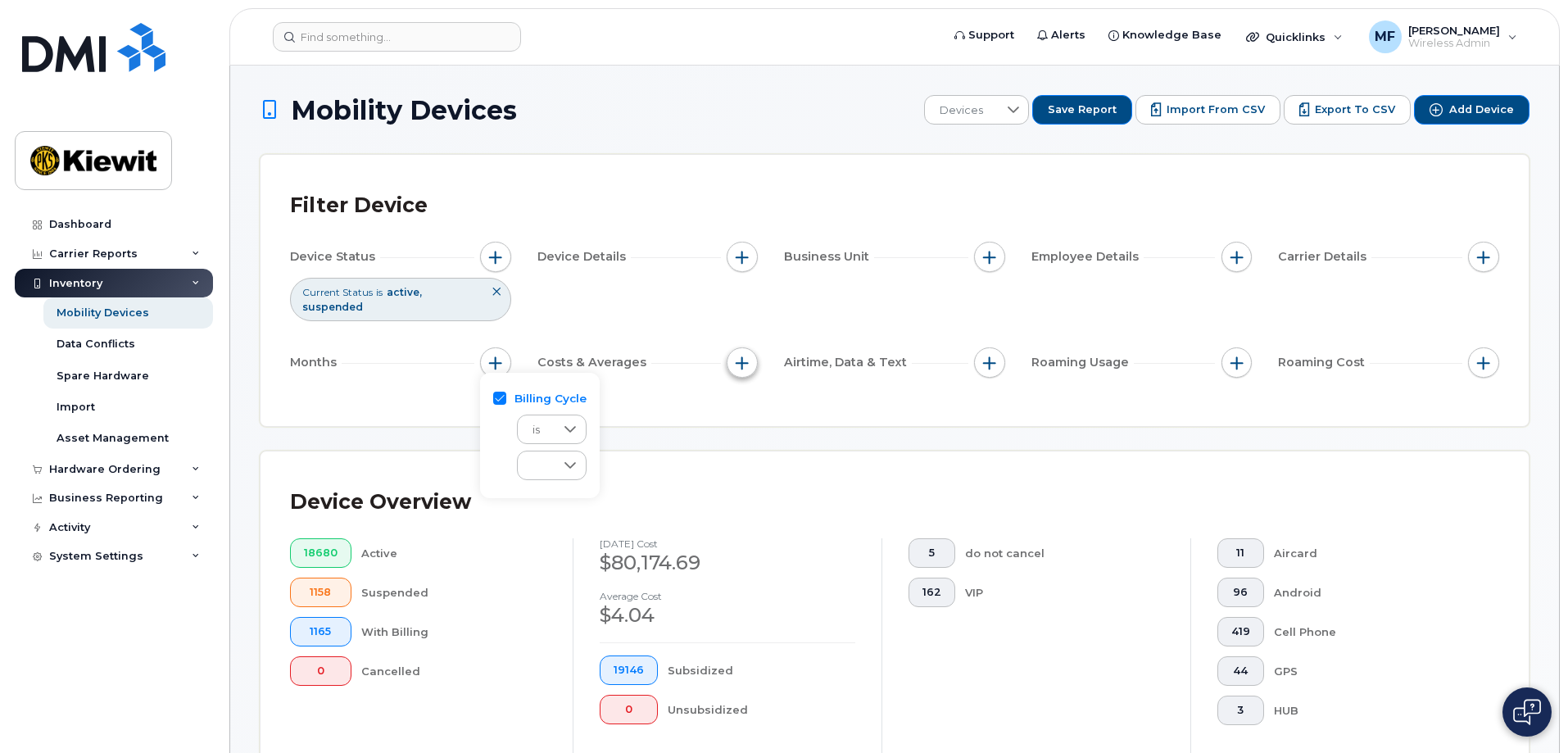
click at [739, 356] on span "button" at bounding box center [742, 363] width 13 height 13
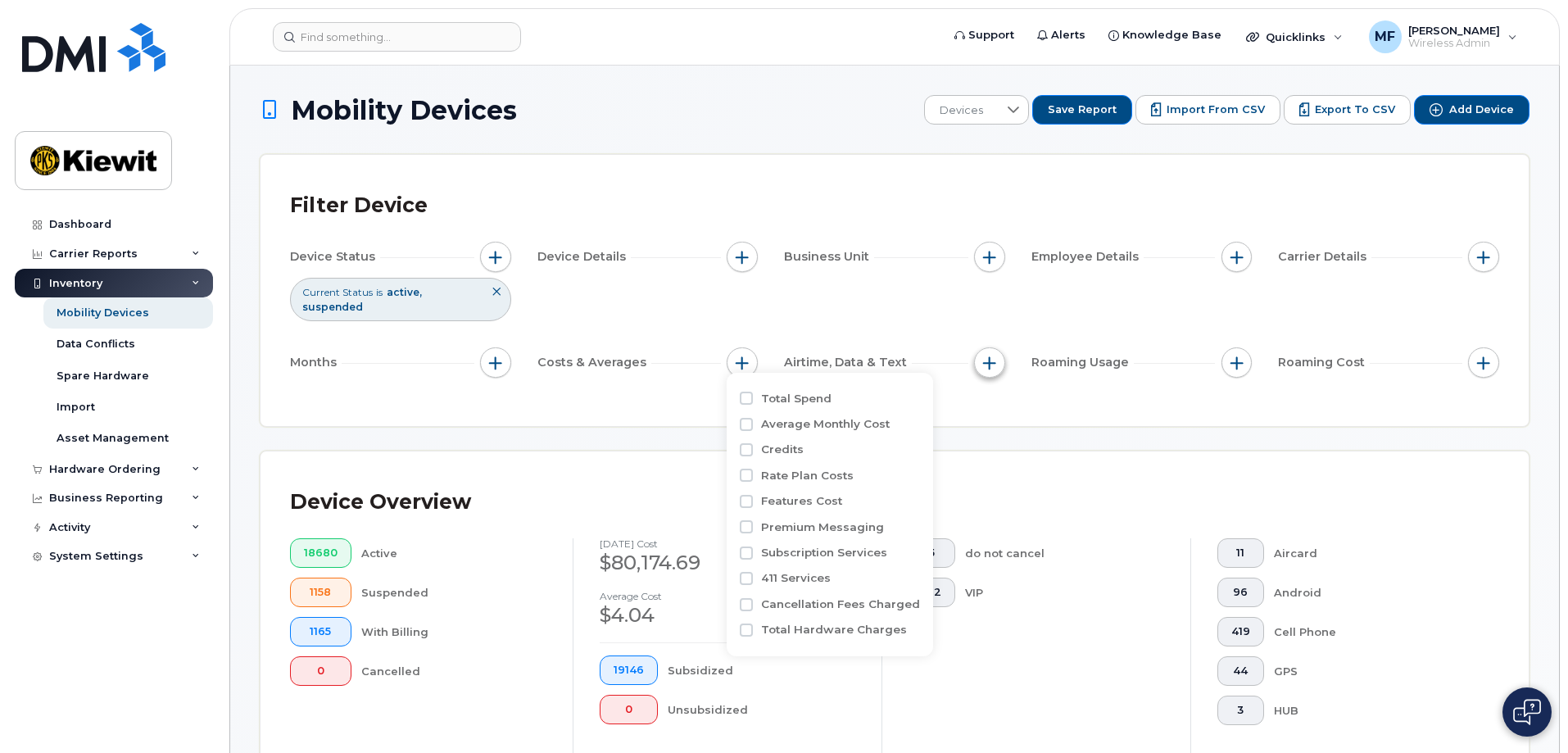
click at [988, 356] on span "button" at bounding box center [989, 363] width 13 height 13
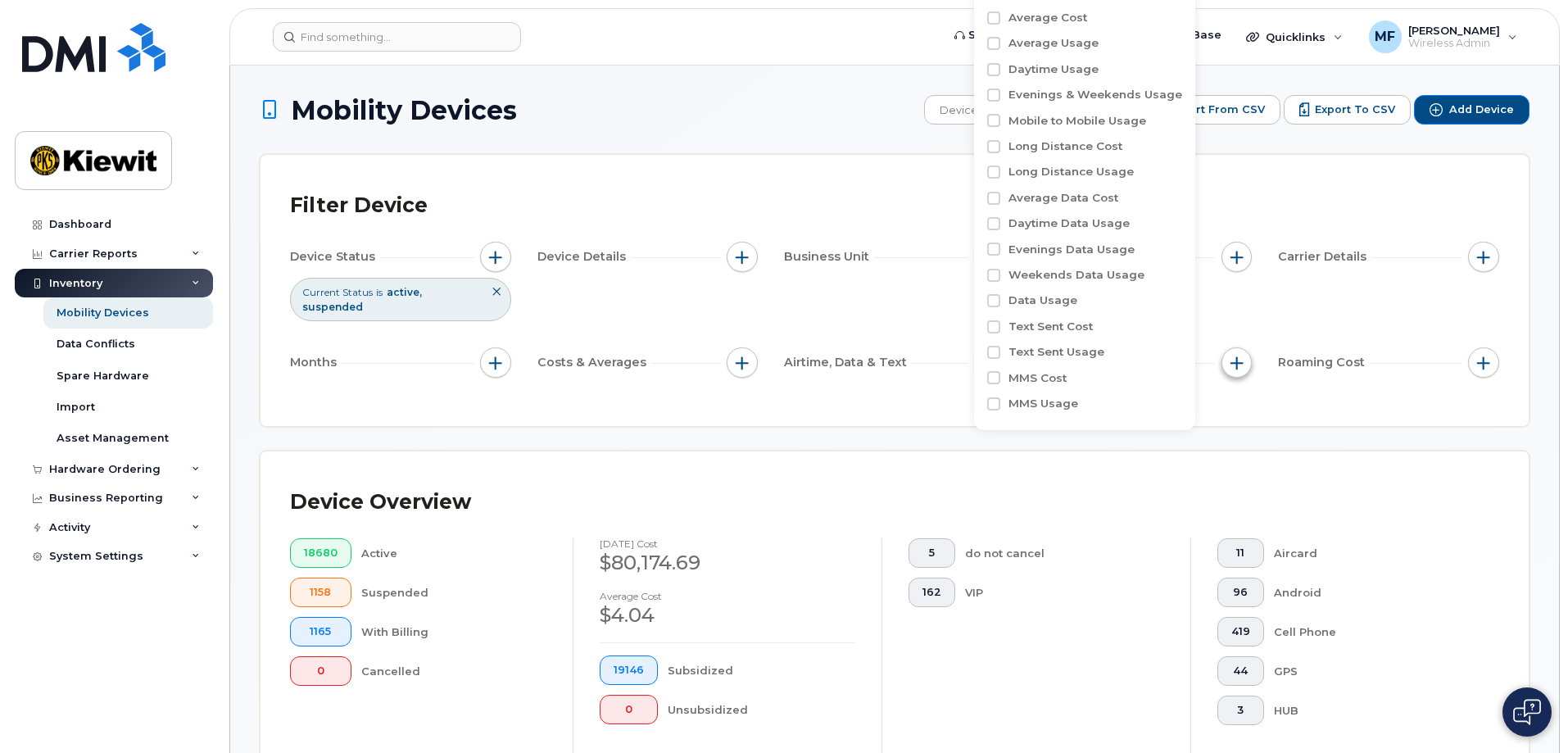
click at [1228, 349] on button "button" at bounding box center [1237, 363] width 31 height 31
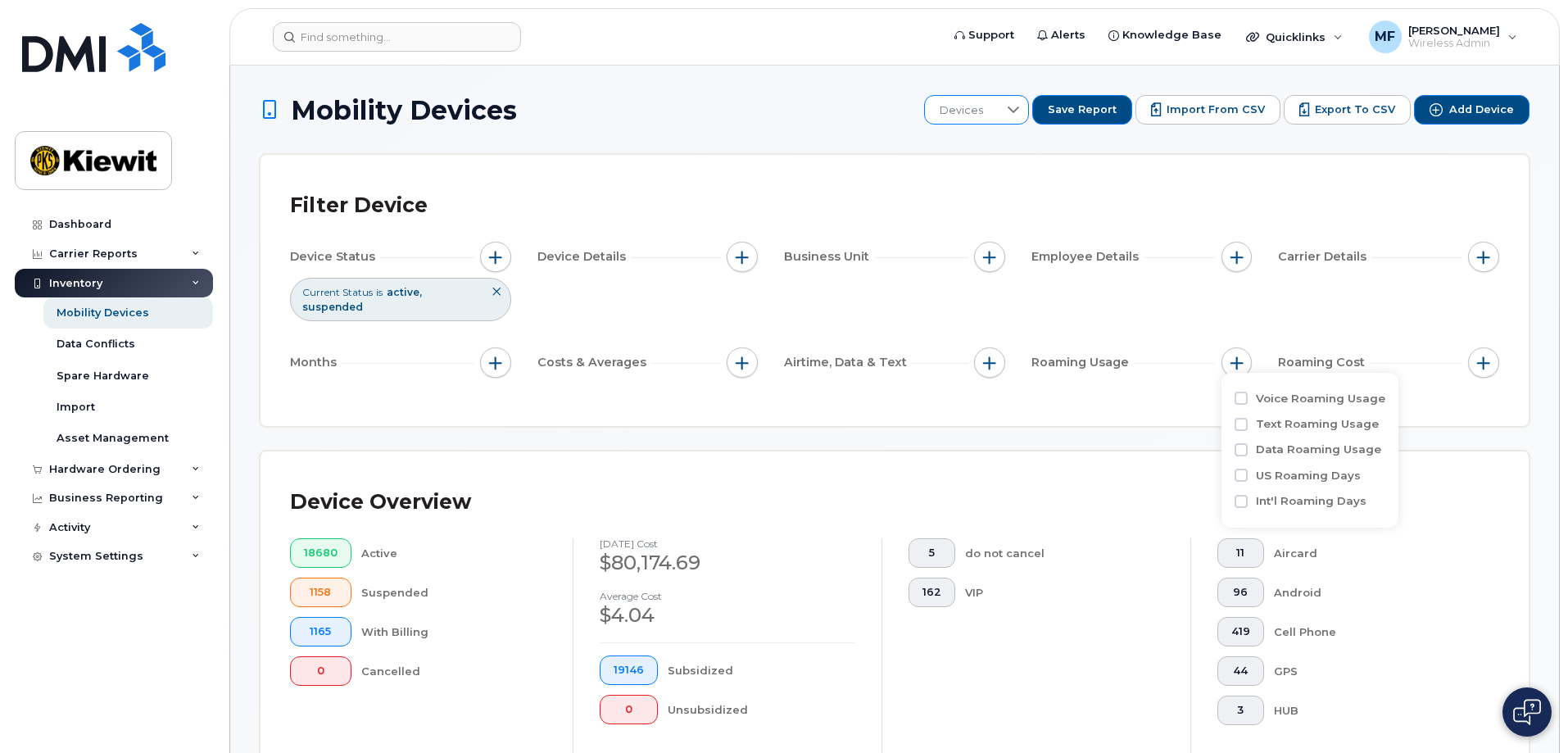
click at [1020, 106] on icon at bounding box center [1013, 110] width 13 height 13
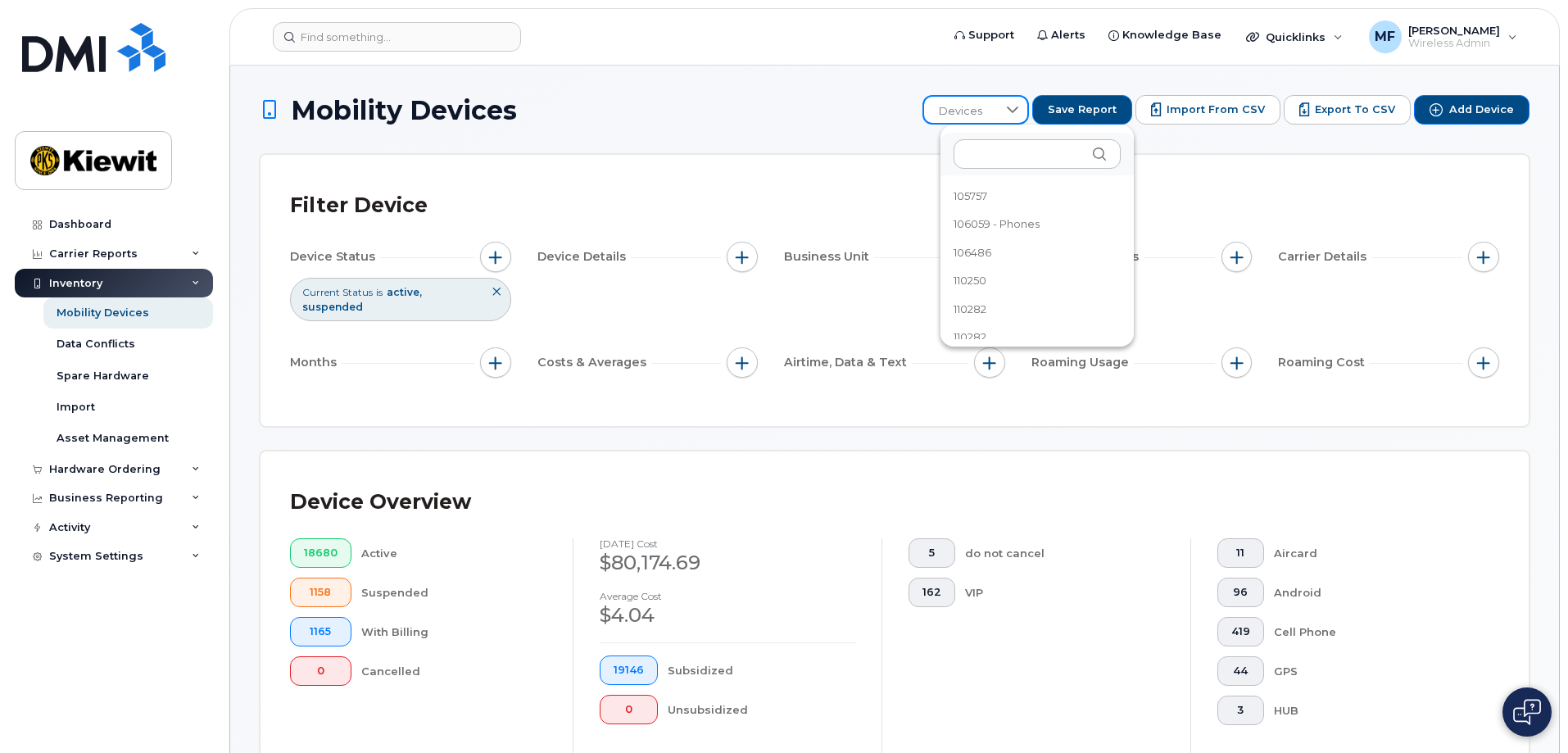
click at [1209, 177] on div "Filter Device Device Status Current Status is active suspended Device Details B…" at bounding box center [894, 290] width 1268 height 271
click at [1349, 107] on span "Export to CSV" at bounding box center [1354, 110] width 80 height 15
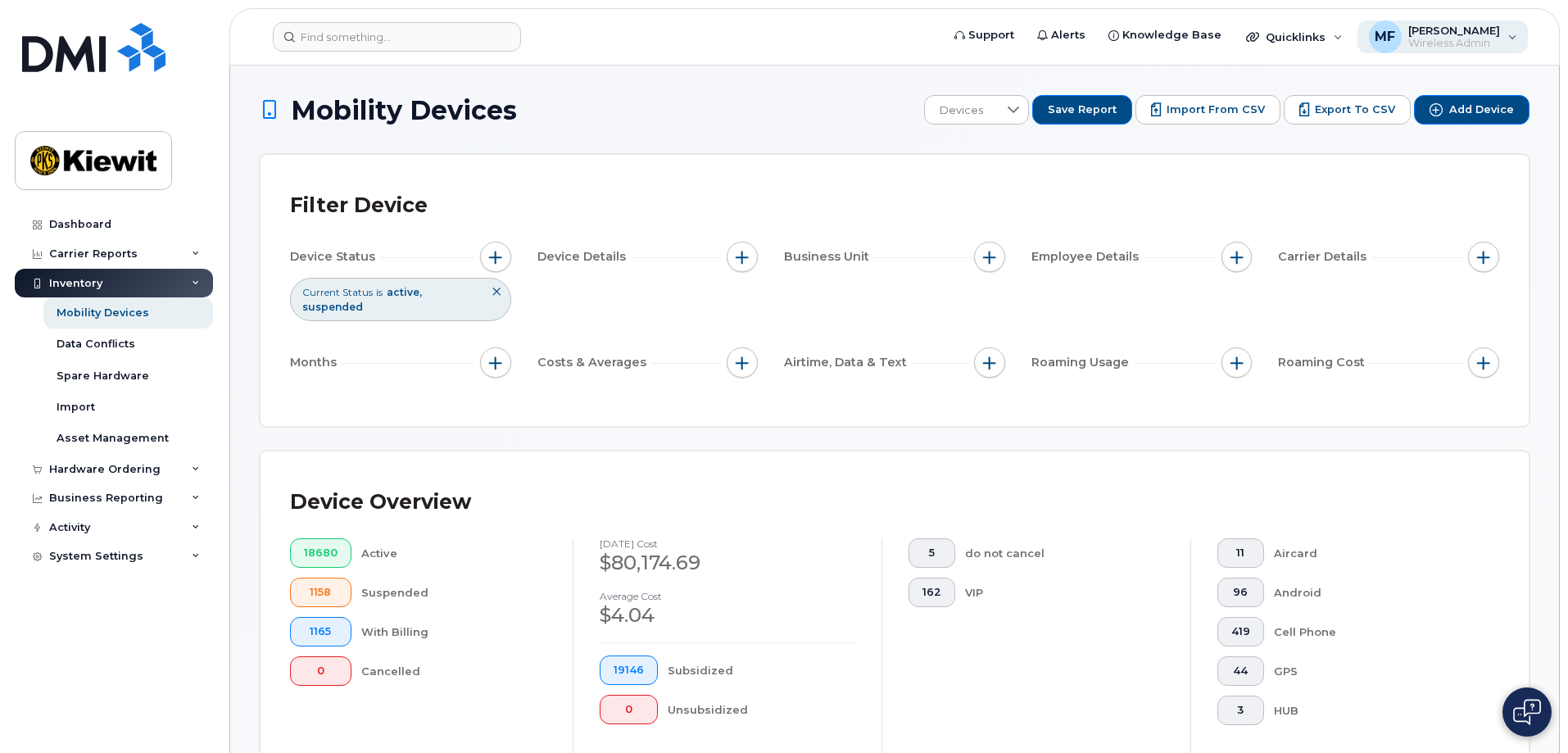
click at [1511, 31] on div "MF Marian Foreman Wireless Admin" at bounding box center [1443, 37] width 171 height 33
